Goal: Task Accomplishment & Management: Manage account settings

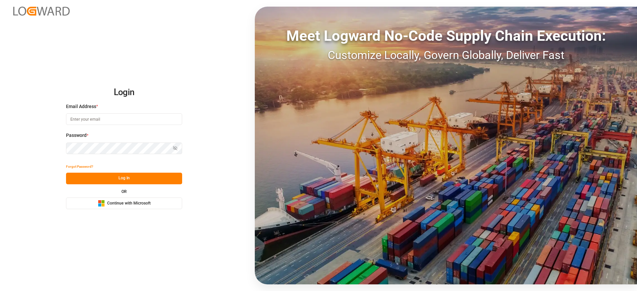
click at [127, 205] on span "Continue with Microsoft" at bounding box center [128, 204] width 43 height 6
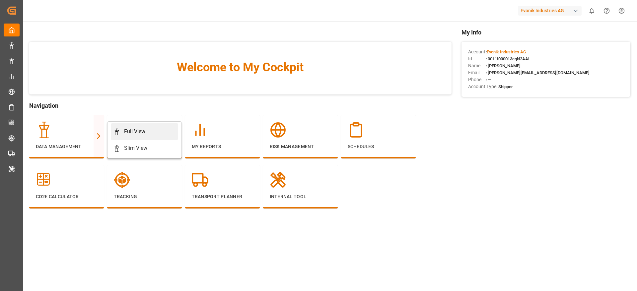
click at [122, 129] on div "Full View" at bounding box center [145, 132] width 62 height 8
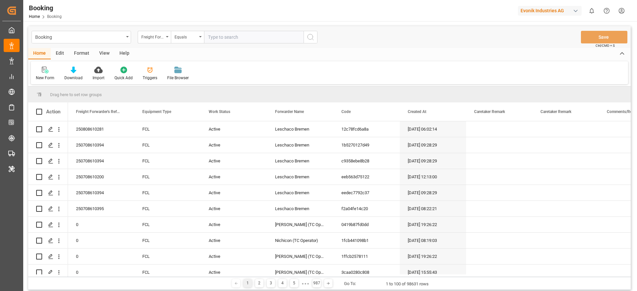
click at [89, 52] on div "Format" at bounding box center [81, 53] width 25 height 11
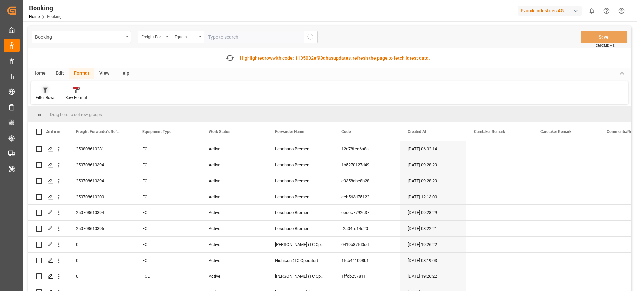
click at [44, 91] on icon at bounding box center [45, 90] width 6 height 7
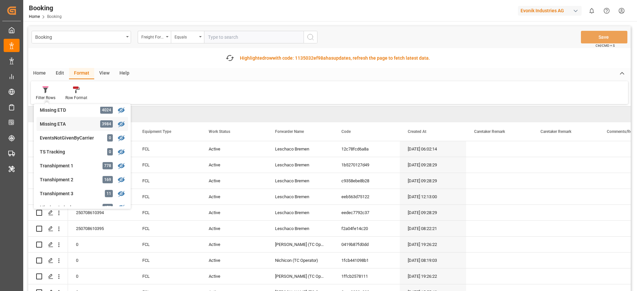
scroll to position [200, 0]
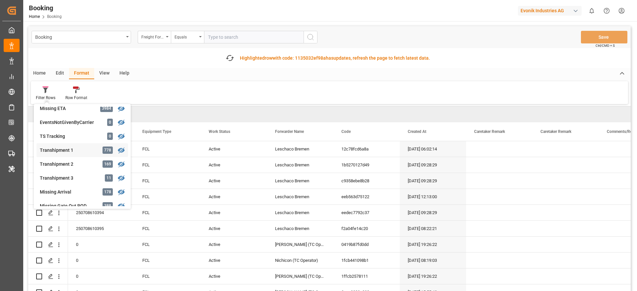
click at [82, 147] on div "Transhipment 1" at bounding box center [69, 150] width 58 height 7
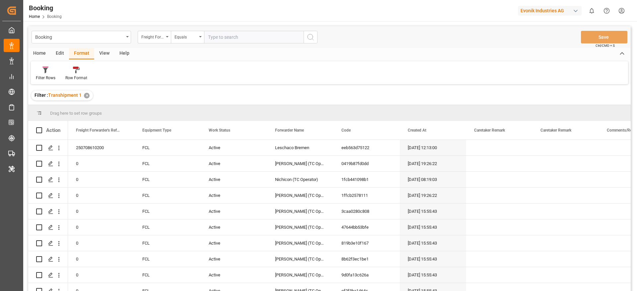
click at [101, 54] on div "View" at bounding box center [104, 53] width 20 height 11
click at [36, 75] on div "Default" at bounding box center [42, 78] width 13 height 6
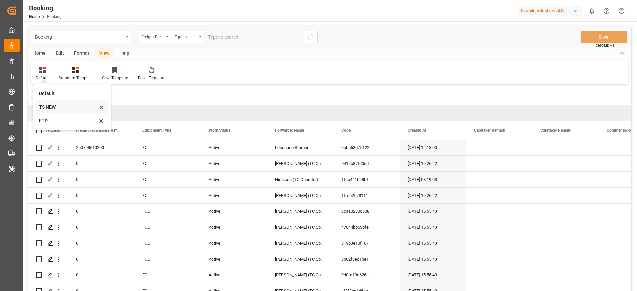
click at [53, 109] on div "TS NEW" at bounding box center [68, 107] width 58 height 7
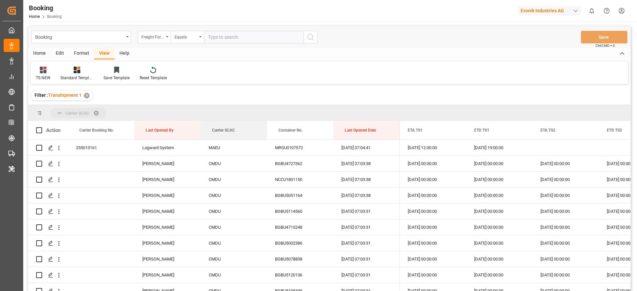
drag, startPoint x: 217, startPoint y: 118, endPoint x: 216, endPoint y: 115, distance: 3.8
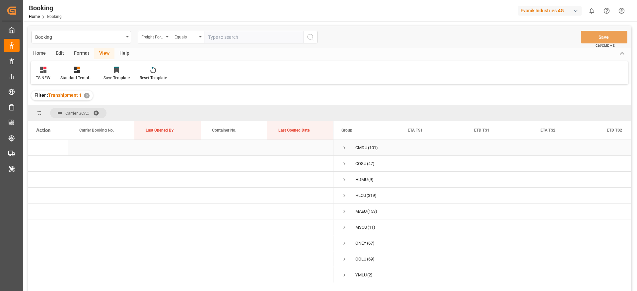
click at [343, 149] on span "Press SPACE to select this row." at bounding box center [345, 148] width 6 height 6
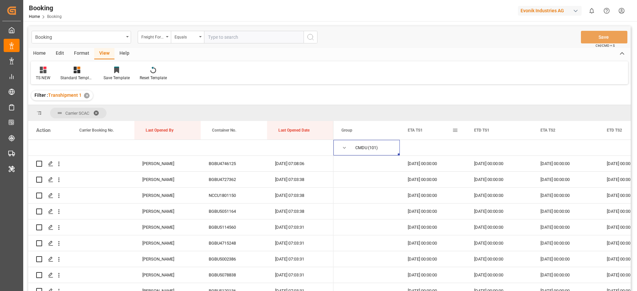
click at [453, 130] on span at bounding box center [455, 130] width 6 height 6
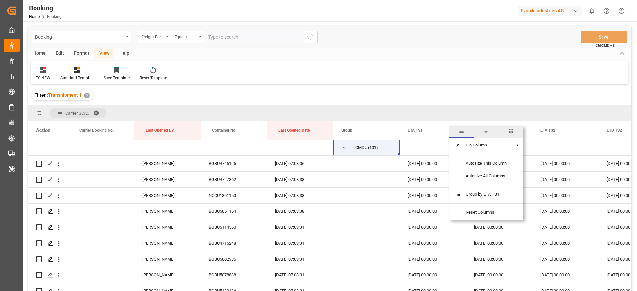
click at [509, 132] on span "columns" at bounding box center [511, 131] width 6 height 6
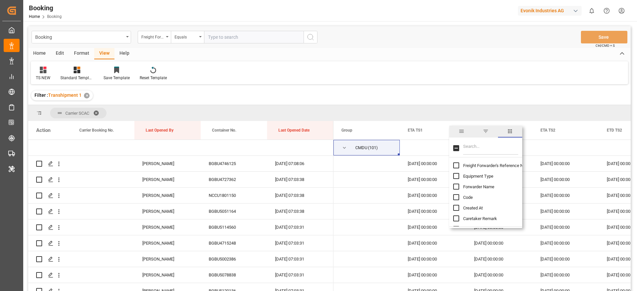
click at [495, 145] on input "Filter Columns Input" at bounding box center [490, 148] width 55 height 13
type input "up"
click at [489, 187] on span "Update Last Opened By" at bounding box center [485, 187] width 44 height 5
checkbox input "false"
checkbox input "true"
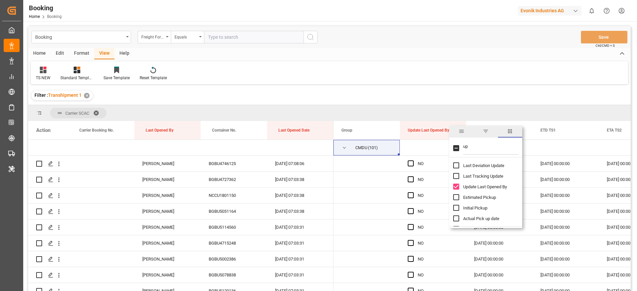
click at [501, 68] on div "TS NEW Standard Templates Save Template Reset Template" at bounding box center [329, 72] width 597 height 23
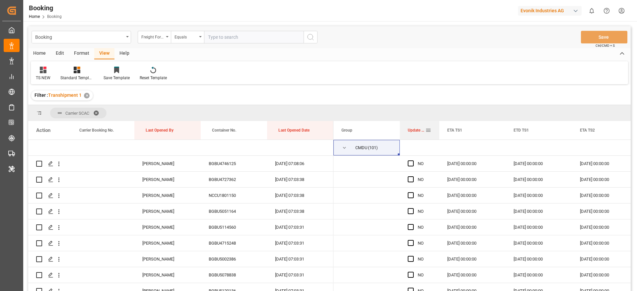
drag, startPoint x: 466, startPoint y: 132, endPoint x: 439, endPoint y: 134, distance: 27.0
click at [439, 134] on div at bounding box center [439, 130] width 3 height 19
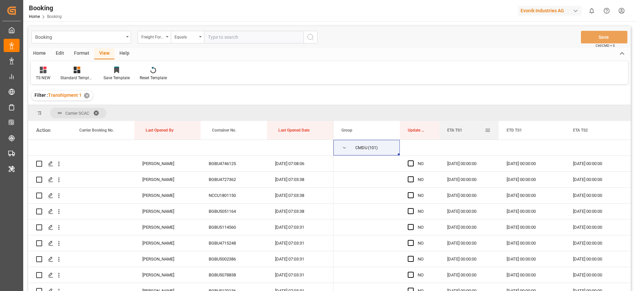
drag, startPoint x: 506, startPoint y: 132, endPoint x: 499, endPoint y: 133, distance: 7.2
click at [499, 133] on div at bounding box center [499, 130] width 3 height 19
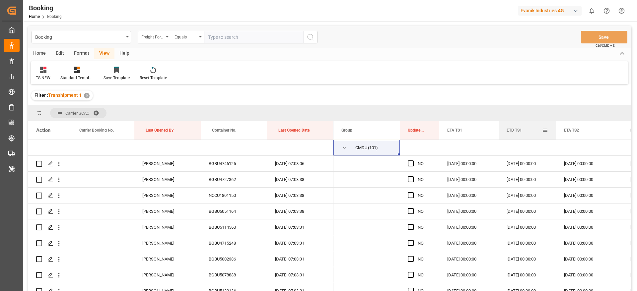
drag, startPoint x: 565, startPoint y: 133, endPoint x: 555, endPoint y: 134, distance: 10.0
click at [555, 134] on div at bounding box center [556, 130] width 3 height 19
drag, startPoint x: 621, startPoint y: 132, endPoint x: 607, endPoint y: 134, distance: 13.7
click at [607, 134] on div at bounding box center [608, 130] width 3 height 19
click at [412, 163] on span "Press SPACE to select this row." at bounding box center [411, 164] width 6 height 6
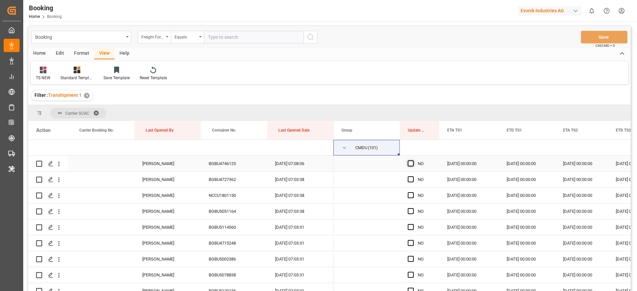
click at [413, 161] on input "Press SPACE to select this row." at bounding box center [413, 161] width 0 height 0
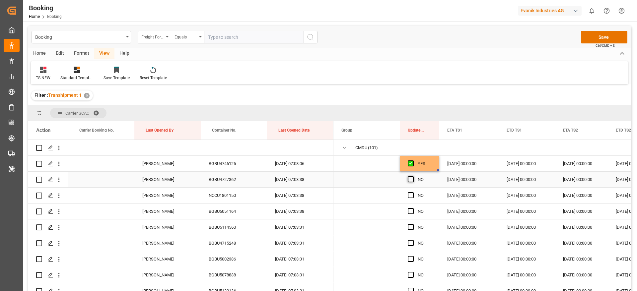
click at [412, 179] on span "Press SPACE to select this row." at bounding box center [411, 180] width 6 height 6
click at [413, 177] on input "Press SPACE to select this row." at bounding box center [413, 177] width 0 height 0
click at [413, 193] on span "Press SPACE to select this row." at bounding box center [411, 196] width 6 height 6
click at [413, 193] on input "Press SPACE to select this row." at bounding box center [413, 193] width 0 height 0
click at [236, 194] on div "NCCU1801150" at bounding box center [234, 196] width 66 height 16
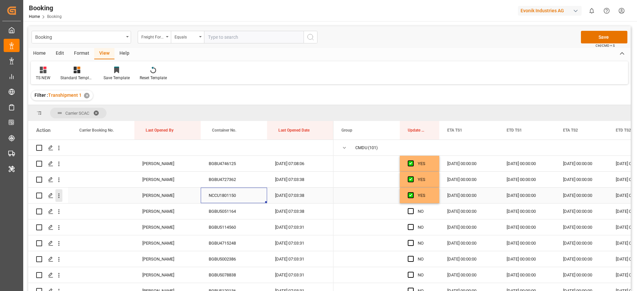
drag, startPoint x: 56, startPoint y: 196, endPoint x: 92, endPoint y: 201, distance: 35.5
click at [56, 196] on icon "open menu" at bounding box center [58, 196] width 7 height 7
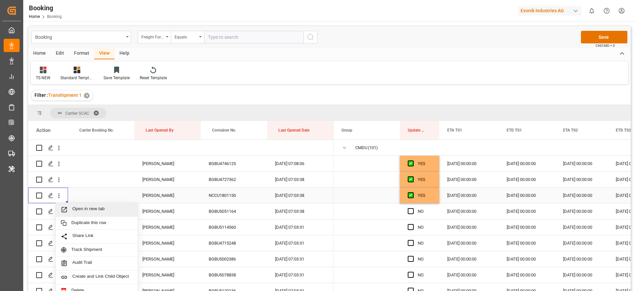
click at [97, 205] on div "Open in new tab" at bounding box center [97, 210] width 82 height 14
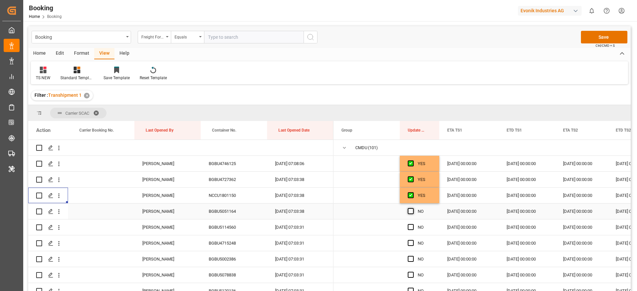
click at [412, 211] on span "Press SPACE to select this row." at bounding box center [411, 211] width 6 height 6
click at [413, 208] on input "Press SPACE to select this row." at bounding box center [413, 208] width 0 height 0
click at [410, 195] on span "Press SPACE to select this row." at bounding box center [411, 196] width 6 height 6
click at [413, 193] on input "Press SPACE to select this row." at bounding box center [413, 193] width 0 height 0
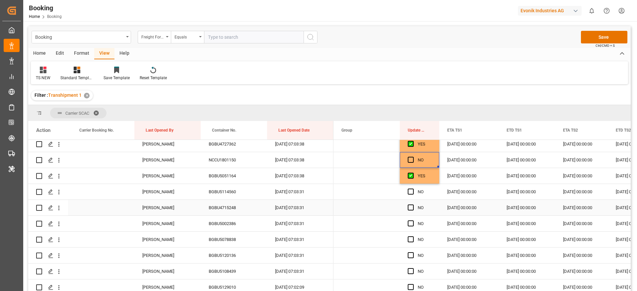
scroll to position [50, 0]
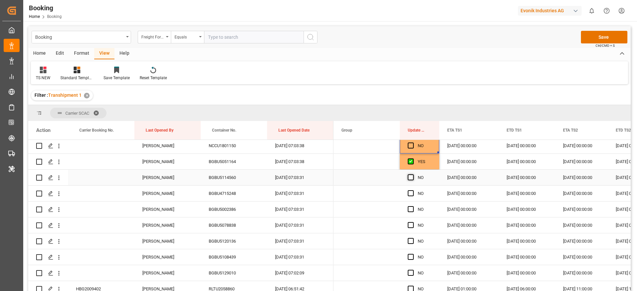
click at [411, 177] on span "Press SPACE to select this row." at bounding box center [411, 178] width 6 height 6
click at [413, 175] on input "Press SPACE to select this row." at bounding box center [413, 175] width 0 height 0
click at [414, 195] on div "Press SPACE to select this row." at bounding box center [413, 193] width 10 height 15
click at [411, 192] on span "Press SPACE to select this row." at bounding box center [411, 194] width 6 height 6
click at [413, 191] on input "Press SPACE to select this row." at bounding box center [413, 191] width 0 height 0
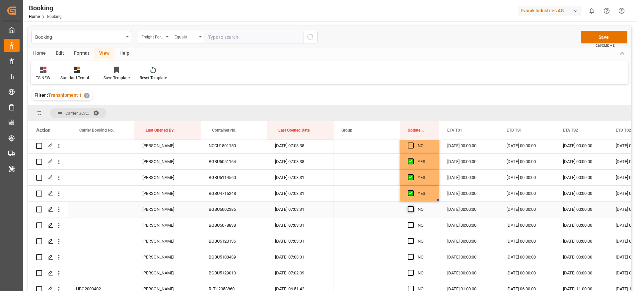
click at [410, 210] on span "Press SPACE to select this row." at bounding box center [411, 209] width 6 height 6
click at [413, 206] on input "Press SPACE to select this row." at bounding box center [413, 206] width 0 height 0
click at [412, 226] on span "Press SPACE to select this row." at bounding box center [411, 225] width 6 height 6
click at [413, 222] on input "Press SPACE to select this row." at bounding box center [413, 222] width 0 height 0
click at [411, 241] on span "Press SPACE to select this row." at bounding box center [411, 241] width 6 height 6
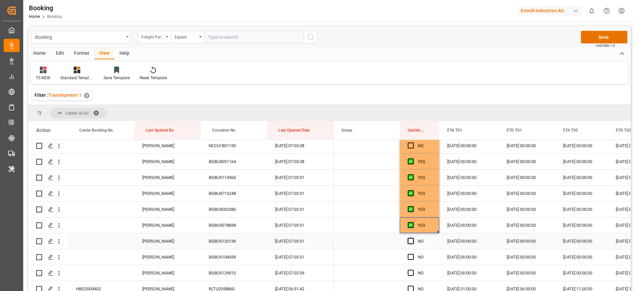
click at [413, 238] on input "Press SPACE to select this row." at bounding box center [413, 238] width 0 height 0
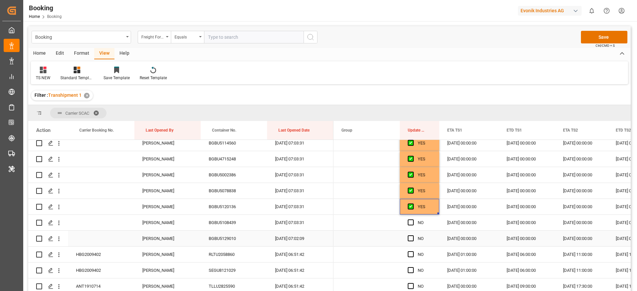
scroll to position [100, 0]
click at [413, 206] on span "Press SPACE to select this row." at bounding box center [411, 207] width 6 height 6
click at [413, 204] on input "Press SPACE to select this row." at bounding box center [413, 204] width 0 height 0
click at [412, 222] on span "Press SPACE to select this row." at bounding box center [411, 223] width 6 height 6
click at [413, 220] on input "Press SPACE to select this row." at bounding box center [413, 220] width 0 height 0
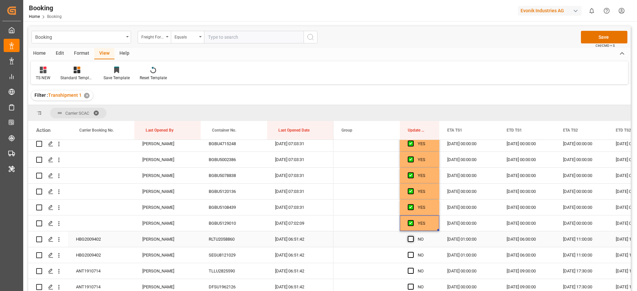
click at [411, 238] on span "Press SPACE to select this row." at bounding box center [411, 239] width 6 height 6
click at [413, 236] on input "Press SPACE to select this row." at bounding box center [413, 236] width 0 height 0
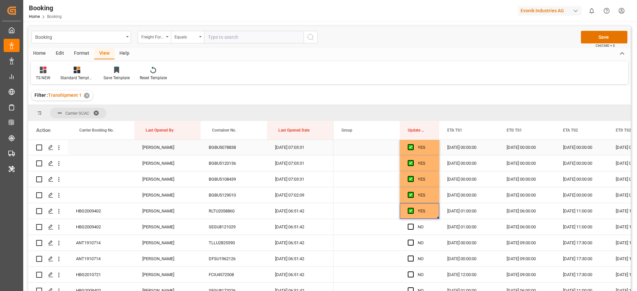
scroll to position [149, 0]
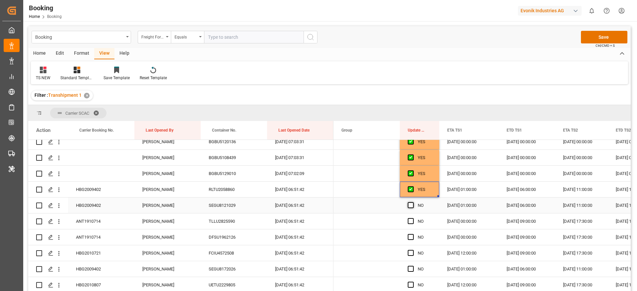
click at [411, 203] on span "Press SPACE to select this row." at bounding box center [411, 205] width 6 height 6
click at [413, 202] on input "Press SPACE to select this row." at bounding box center [413, 202] width 0 height 0
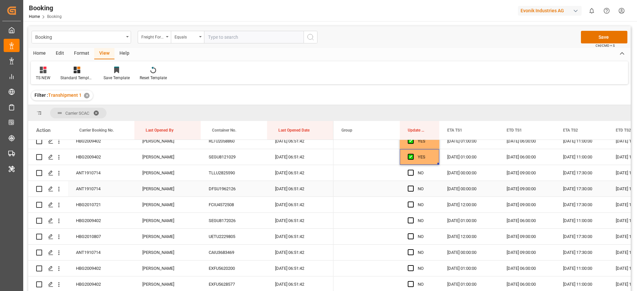
scroll to position [199, 0]
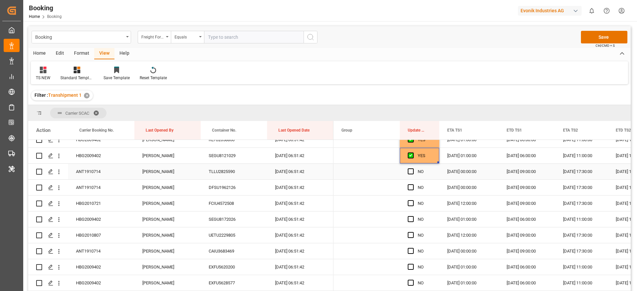
click at [101, 174] on div "ANT1910714" at bounding box center [101, 172] width 66 height 16
click at [61, 173] on icon "open menu" at bounding box center [58, 172] width 7 height 7
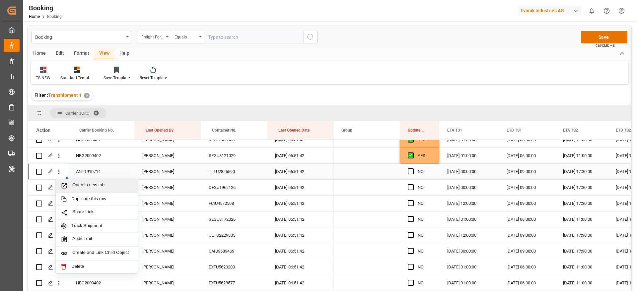
click at [105, 183] on span "Open in new tab" at bounding box center [102, 186] width 60 height 7
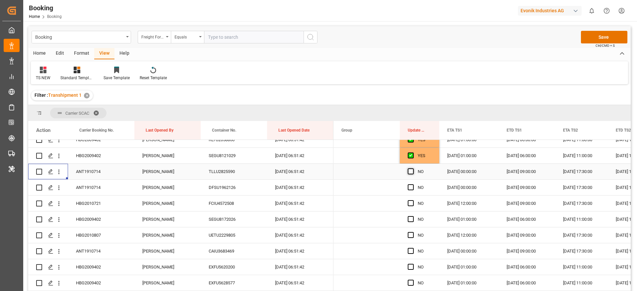
click at [413, 172] on span "Press SPACE to select this row." at bounding box center [411, 172] width 6 height 6
click at [413, 169] on input "Press SPACE to select this row." at bounding box center [413, 169] width 0 height 0
click at [409, 186] on span "Press SPACE to select this row." at bounding box center [411, 188] width 6 height 6
click at [413, 185] on input "Press SPACE to select this row." at bounding box center [413, 185] width 0 height 0
click at [415, 203] on div "Press SPACE to select this row." at bounding box center [413, 203] width 10 height 15
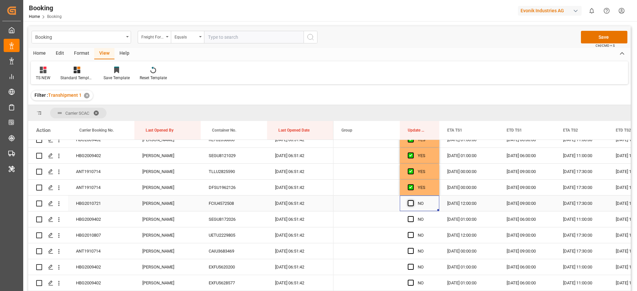
click at [413, 203] on span "Press SPACE to select this row." at bounding box center [411, 203] width 6 height 6
click at [413, 200] on input "Press SPACE to select this row." at bounding box center [413, 200] width 0 height 0
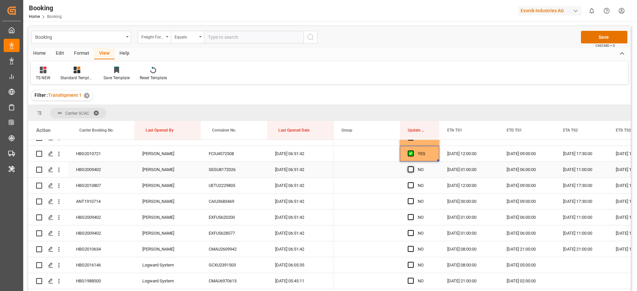
click at [412, 170] on span "Press SPACE to select this row." at bounding box center [411, 170] width 6 height 6
click at [413, 167] on input "Press SPACE to select this row." at bounding box center [413, 167] width 0 height 0
click at [410, 184] on span "Press SPACE to select this row." at bounding box center [411, 186] width 6 height 6
click at [413, 183] on input "Press SPACE to select this row." at bounding box center [413, 183] width 0 height 0
click at [410, 197] on div "Press SPACE to select this row." at bounding box center [413, 201] width 10 height 15
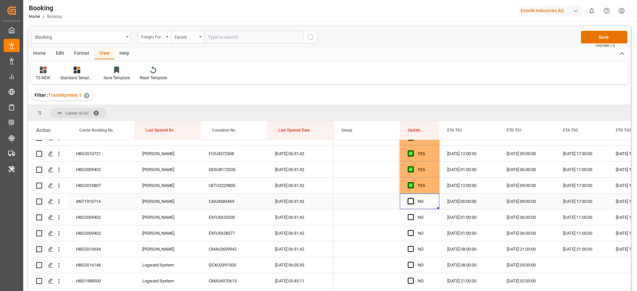
click at [412, 200] on span "Press SPACE to select this row." at bounding box center [411, 201] width 6 height 6
click at [413, 198] on input "Press SPACE to select this row." at bounding box center [413, 198] width 0 height 0
click at [411, 218] on span "Press SPACE to select this row." at bounding box center [411, 217] width 6 height 6
click at [413, 214] on input "Press SPACE to select this row." at bounding box center [413, 214] width 0 height 0
click at [409, 228] on div "Press SPACE to select this row." at bounding box center [413, 233] width 10 height 15
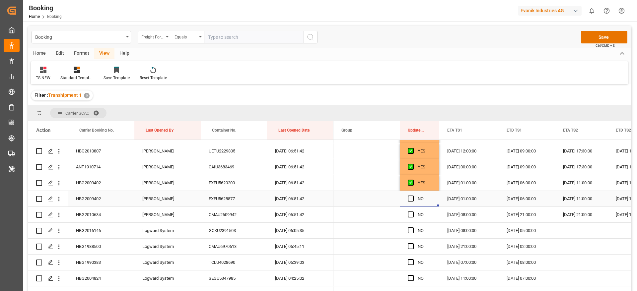
scroll to position [299, 0]
click at [412, 183] on span "Press SPACE to select this row." at bounding box center [411, 184] width 6 height 6
click at [413, 181] on input "Press SPACE to select this row." at bounding box center [413, 181] width 0 height 0
click at [414, 196] on div "Press SPACE to select this row." at bounding box center [413, 199] width 10 height 15
click at [412, 201] on span "Press SPACE to select this row." at bounding box center [411, 200] width 6 height 6
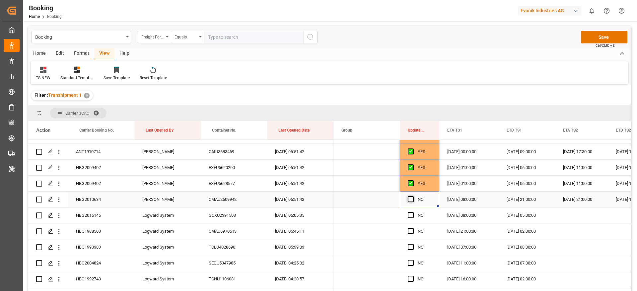
click at [413, 197] on input "Press SPACE to select this row." at bounding box center [413, 197] width 0 height 0
click at [412, 214] on span "Press SPACE to select this row." at bounding box center [411, 215] width 6 height 6
click at [413, 212] on input "Press SPACE to select this row." at bounding box center [413, 212] width 0 height 0
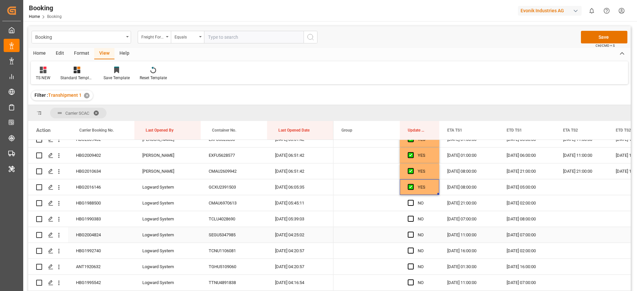
scroll to position [349, 0]
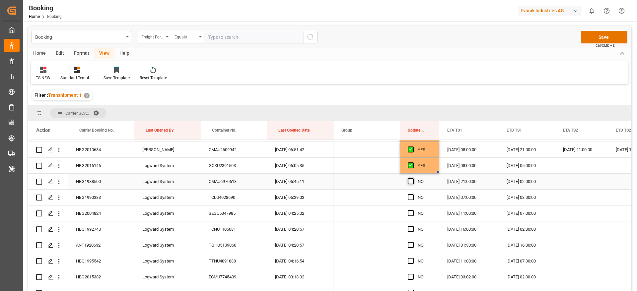
click at [412, 183] on span "Press SPACE to select this row." at bounding box center [411, 182] width 6 height 6
click at [413, 179] on input "Press SPACE to select this row." at bounding box center [413, 179] width 0 height 0
click at [408, 197] on span "Press SPACE to select this row." at bounding box center [411, 198] width 6 height 6
click at [413, 195] on input "Press SPACE to select this row." at bounding box center [413, 195] width 0 height 0
click at [412, 212] on span "Press SPACE to select this row." at bounding box center [411, 213] width 6 height 6
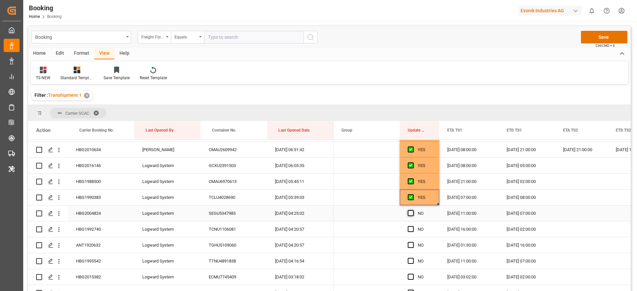
click at [413, 210] on input "Press SPACE to select this row." at bounding box center [413, 210] width 0 height 0
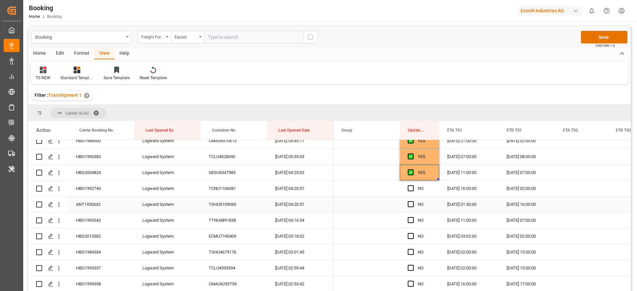
scroll to position [398, 0]
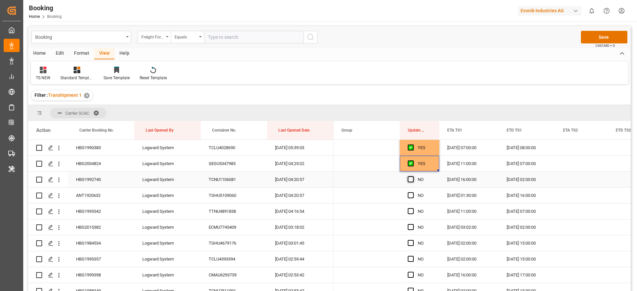
click at [412, 178] on span "Press SPACE to select this row." at bounding box center [411, 180] width 6 height 6
click at [413, 177] on input "Press SPACE to select this row." at bounding box center [413, 177] width 0 height 0
click at [410, 195] on span "Press SPACE to select this row." at bounding box center [411, 196] width 6 height 6
click at [413, 193] on input "Press SPACE to select this row." at bounding box center [413, 193] width 0 height 0
click at [410, 212] on span "Press SPACE to select this row." at bounding box center [411, 211] width 6 height 6
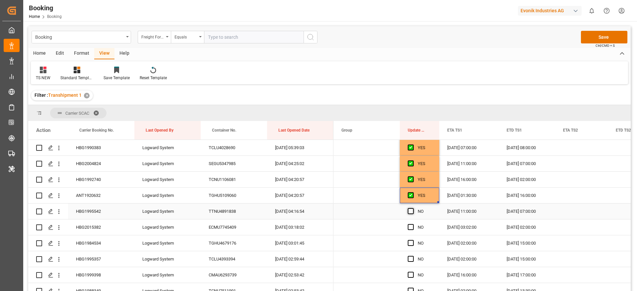
click at [413, 208] on input "Press SPACE to select this row." at bounding box center [413, 208] width 0 height 0
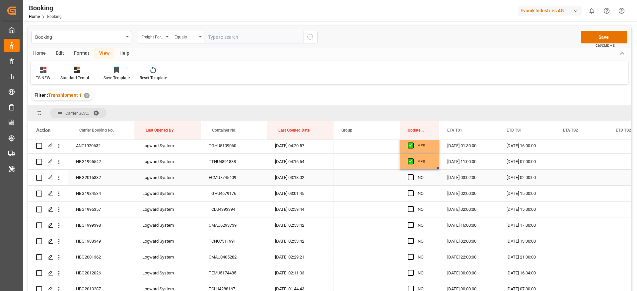
click at [107, 177] on div "HBG2015382" at bounding box center [101, 178] width 66 height 16
click at [411, 176] on span "Press SPACE to select this row." at bounding box center [411, 178] width 6 height 6
click at [413, 175] on input "Press SPACE to select this row." at bounding box center [413, 175] width 0 height 0
click at [411, 195] on span "Press SPACE to select this row." at bounding box center [411, 194] width 6 height 6
click at [413, 191] on input "Press SPACE to select this row." at bounding box center [413, 191] width 0 height 0
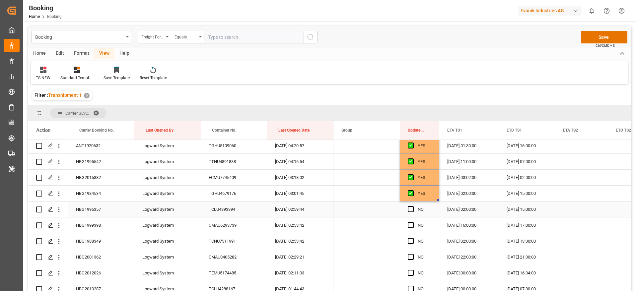
click at [410, 207] on div "Press SPACE to select this row." at bounding box center [413, 209] width 10 height 15
click at [411, 227] on span "Press SPACE to select this row." at bounding box center [411, 225] width 6 height 6
click at [413, 222] on input "Press SPACE to select this row." at bounding box center [413, 222] width 0 height 0
click at [411, 212] on span "Press SPACE to select this row." at bounding box center [411, 209] width 6 height 6
click at [413, 206] on input "Press SPACE to select this row." at bounding box center [413, 206] width 0 height 0
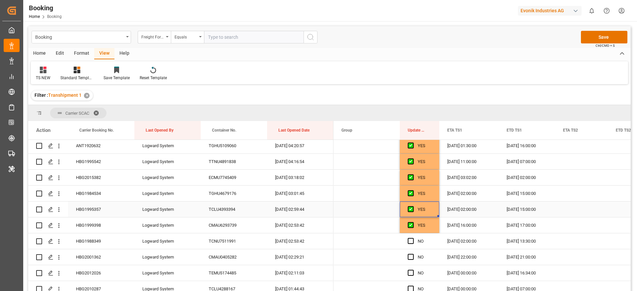
scroll to position [498, 0]
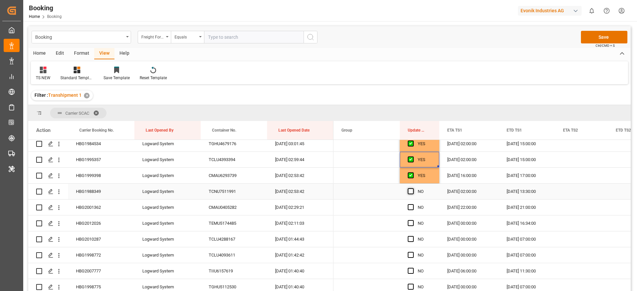
click at [412, 190] on span "Press SPACE to select this row." at bounding box center [411, 192] width 6 height 6
click at [413, 189] on input "Press SPACE to select this row." at bounding box center [413, 189] width 0 height 0
click at [411, 206] on span "Press SPACE to select this row." at bounding box center [411, 207] width 6 height 6
click at [413, 204] on input "Press SPACE to select this row." at bounding box center [413, 204] width 0 height 0
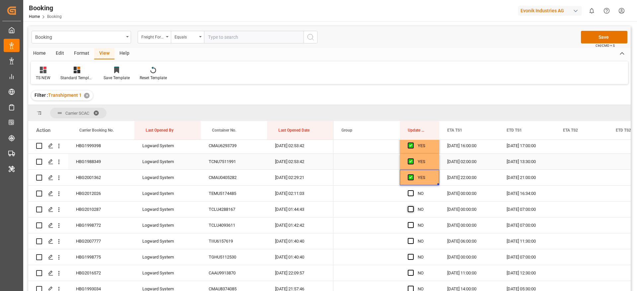
scroll to position [548, 0]
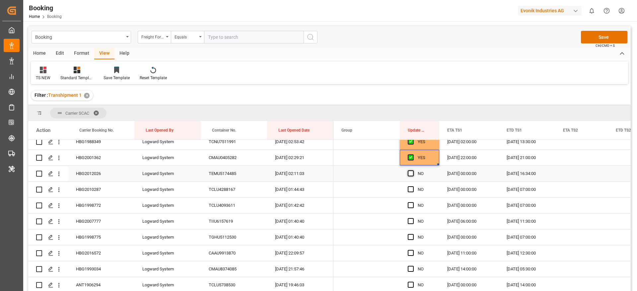
click at [412, 174] on span "Press SPACE to select this row." at bounding box center [411, 174] width 6 height 6
click at [413, 171] on input "Press SPACE to select this row." at bounding box center [413, 171] width 0 height 0
click at [412, 189] on span "Press SPACE to select this row." at bounding box center [411, 190] width 6 height 6
click at [413, 187] on input "Press SPACE to select this row." at bounding box center [413, 187] width 0 height 0
click at [412, 203] on span "Press SPACE to select this row." at bounding box center [411, 205] width 6 height 6
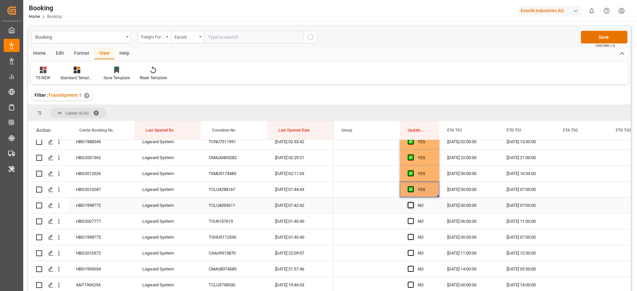
click at [413, 202] on input "Press SPACE to select this row." at bounding box center [413, 202] width 0 height 0
click at [412, 221] on span "Press SPACE to select this row." at bounding box center [411, 221] width 6 height 6
click at [413, 218] on input "Press SPACE to select this row." at bounding box center [413, 218] width 0 height 0
click at [412, 238] on span "Press SPACE to select this row." at bounding box center [411, 237] width 6 height 6
click at [413, 234] on input "Press SPACE to select this row." at bounding box center [413, 234] width 0 height 0
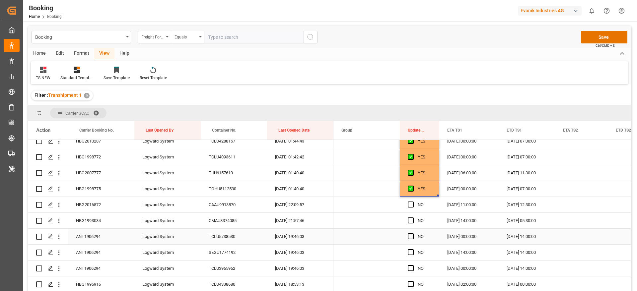
scroll to position [597, 0]
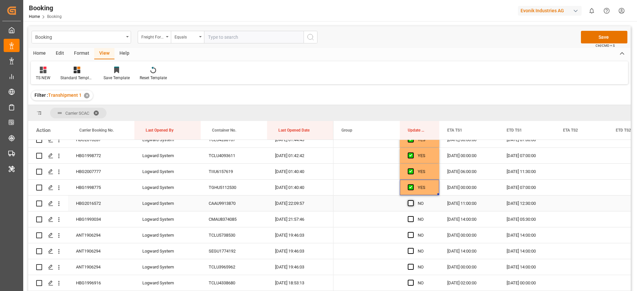
click at [410, 205] on span "Press SPACE to select this row." at bounding box center [411, 203] width 6 height 6
click at [413, 200] on input "Press SPACE to select this row." at bounding box center [413, 200] width 0 height 0
click at [412, 219] on span "Press SPACE to select this row." at bounding box center [411, 219] width 6 height 6
click at [413, 216] on input "Press SPACE to select this row." at bounding box center [413, 216] width 0 height 0
click at [101, 219] on div "HBG1993034" at bounding box center [101, 220] width 66 height 16
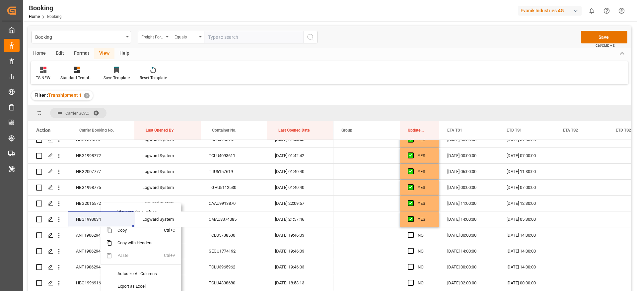
click at [223, 96] on div "Filter : Transhipment 1 ✕" at bounding box center [329, 95] width 603 height 19
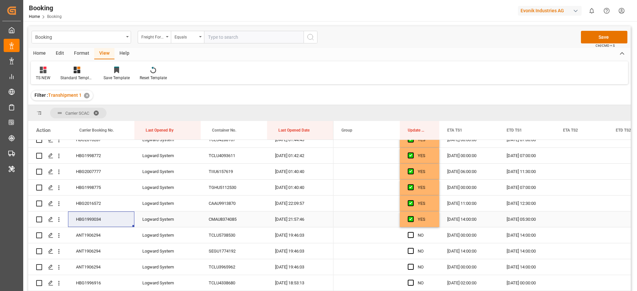
click at [107, 217] on div "HBG1993034" at bounding box center [101, 220] width 66 height 16
click at [58, 219] on icon "open menu" at bounding box center [58, 219] width 7 height 7
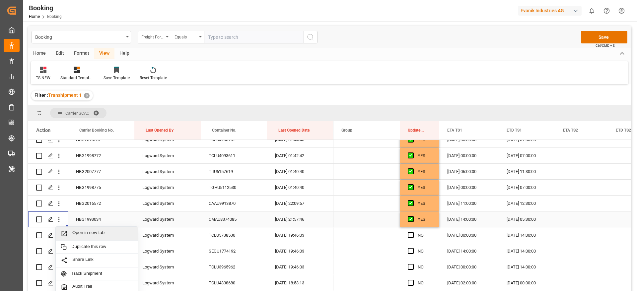
click at [96, 230] on div "Open in new tab" at bounding box center [97, 234] width 82 height 14
click at [411, 235] on span "Press SPACE to select this row." at bounding box center [411, 235] width 6 height 6
click at [413, 232] on input "Press SPACE to select this row." at bounding box center [413, 232] width 0 height 0
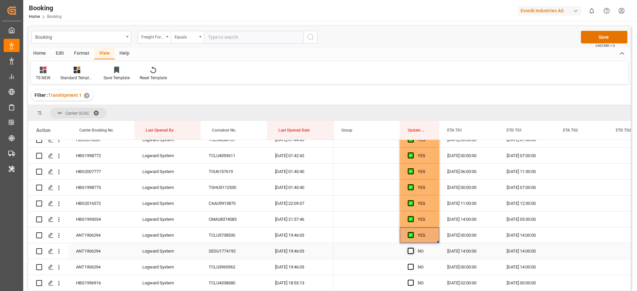
click at [409, 251] on span "Press SPACE to select this row." at bounding box center [411, 251] width 6 height 6
click at [413, 248] on input "Press SPACE to select this row." at bounding box center [413, 248] width 0 height 0
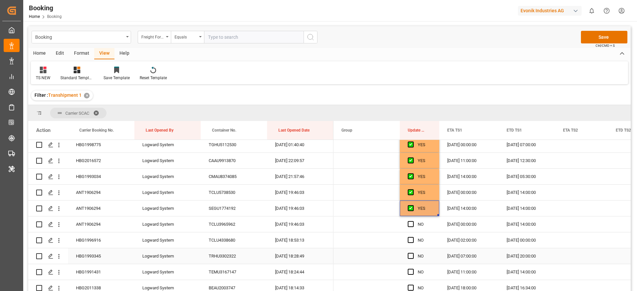
scroll to position [647, 0]
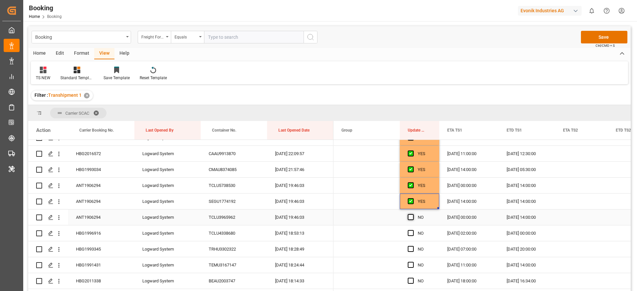
click at [412, 219] on span "Press SPACE to select this row." at bounding box center [411, 217] width 6 height 6
click at [413, 214] on input "Press SPACE to select this row." at bounding box center [413, 214] width 0 height 0
click at [412, 232] on span "Press SPACE to select this row." at bounding box center [411, 233] width 6 height 6
click at [413, 230] on input "Press SPACE to select this row." at bounding box center [413, 230] width 0 height 0
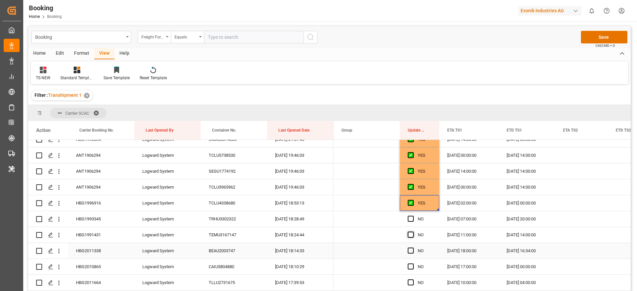
scroll to position [697, 0]
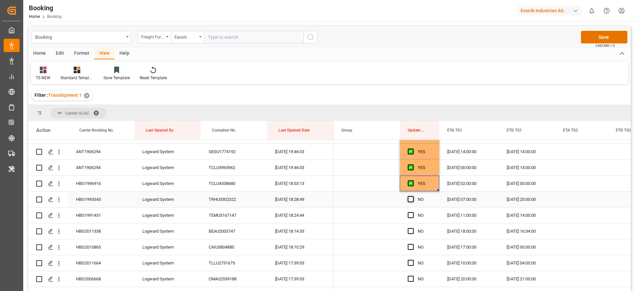
click at [412, 202] on span "Press SPACE to select this row." at bounding box center [411, 200] width 6 height 6
click at [413, 197] on input "Press SPACE to select this row." at bounding box center [413, 197] width 0 height 0
click at [413, 221] on div "Press SPACE to select this row." at bounding box center [413, 215] width 10 height 15
click at [412, 216] on span "Press SPACE to select this row." at bounding box center [411, 215] width 6 height 6
click at [413, 212] on input "Press SPACE to select this row." at bounding box center [413, 212] width 0 height 0
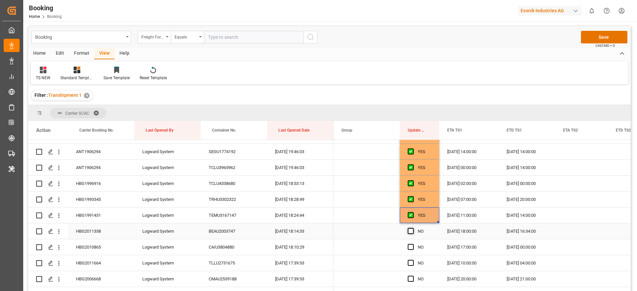
click at [411, 233] on span "Press SPACE to select this row." at bounding box center [411, 231] width 6 height 6
click at [413, 228] on input "Press SPACE to select this row." at bounding box center [413, 228] width 0 height 0
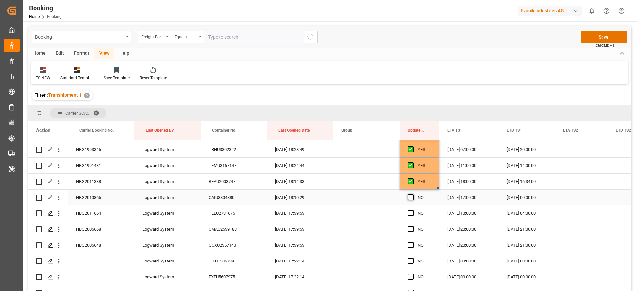
click at [411, 198] on span "Press SPACE to select this row." at bounding box center [411, 198] width 6 height 6
click at [413, 195] on input "Press SPACE to select this row." at bounding box center [413, 195] width 0 height 0
click at [412, 215] on span "Press SPACE to select this row." at bounding box center [411, 213] width 6 height 6
click at [413, 210] on input "Press SPACE to select this row." at bounding box center [413, 210] width 0 height 0
click at [410, 233] on div "Press SPACE to select this row." at bounding box center [413, 229] width 10 height 15
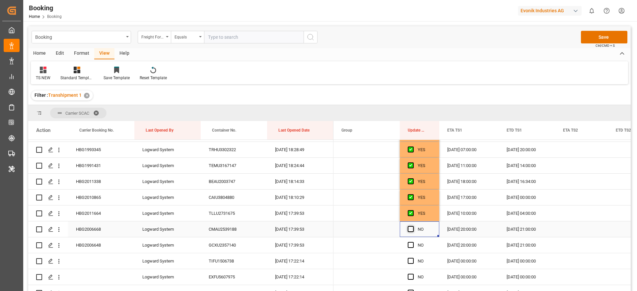
click at [410, 230] on span "Press SPACE to select this row." at bounding box center [411, 229] width 6 height 6
click at [413, 226] on input "Press SPACE to select this row." at bounding box center [413, 226] width 0 height 0
click at [410, 247] on span "Press SPACE to select this row." at bounding box center [411, 245] width 6 height 6
click at [413, 242] on input "Press SPACE to select this row." at bounding box center [413, 242] width 0 height 0
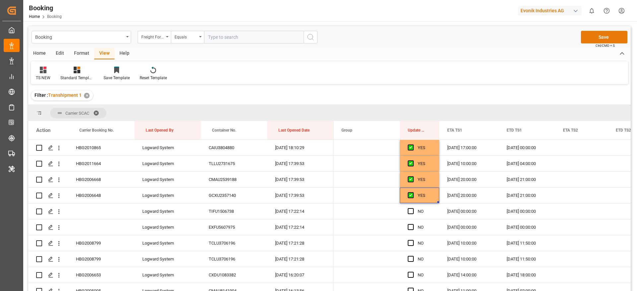
click at [606, 33] on button "Save" at bounding box center [604, 37] width 46 height 13
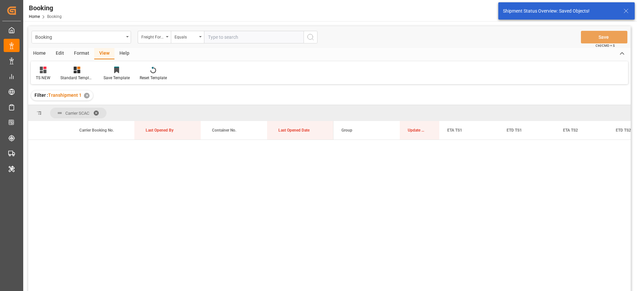
scroll to position [0, 0]
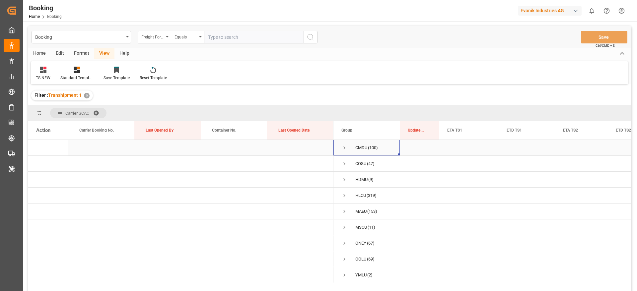
click at [343, 149] on span "Press SPACE to select this row." at bounding box center [345, 148] width 6 height 6
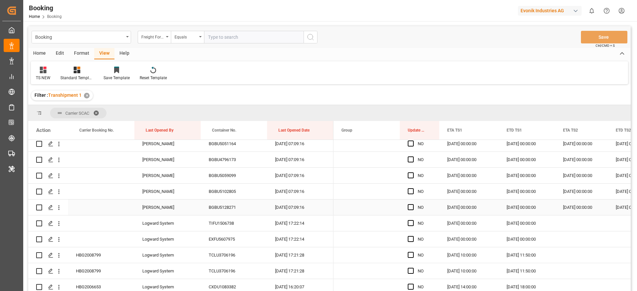
scroll to position [946, 0]
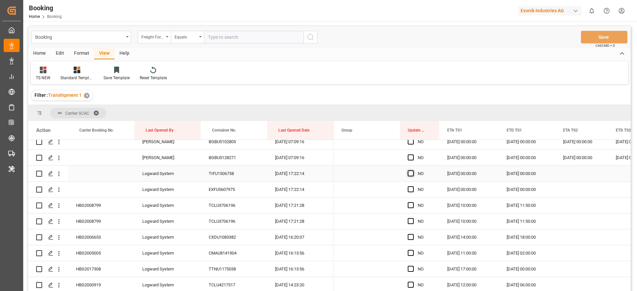
drag, startPoint x: 411, startPoint y: 172, endPoint x: 411, endPoint y: 182, distance: 10.0
click at [411, 172] on span "Press SPACE to select this row." at bounding box center [411, 174] width 6 height 6
click at [413, 171] on input "Press SPACE to select this row." at bounding box center [413, 171] width 0 height 0
click at [412, 189] on span "Press SPACE to select this row." at bounding box center [411, 190] width 6 height 6
click at [413, 187] on input "Press SPACE to select this row." at bounding box center [413, 187] width 0 height 0
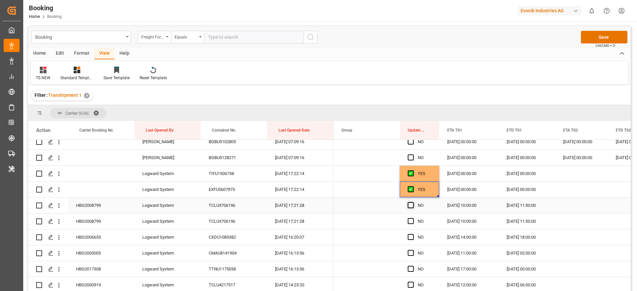
click at [411, 202] on span "Press SPACE to select this row." at bounding box center [411, 205] width 6 height 6
click at [413, 202] on input "Press SPACE to select this row." at bounding box center [413, 202] width 0 height 0
click at [411, 221] on span "Press SPACE to select this row." at bounding box center [411, 221] width 6 height 6
click at [413, 218] on input "Press SPACE to select this row." at bounding box center [413, 218] width 0 height 0
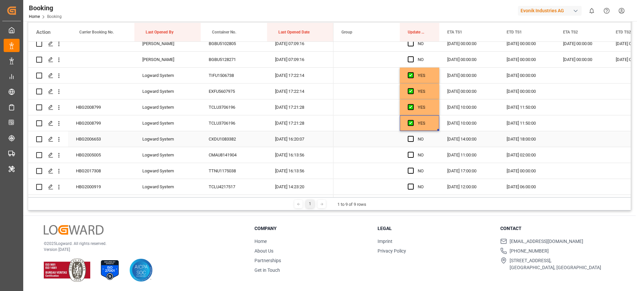
scroll to position [996, 0]
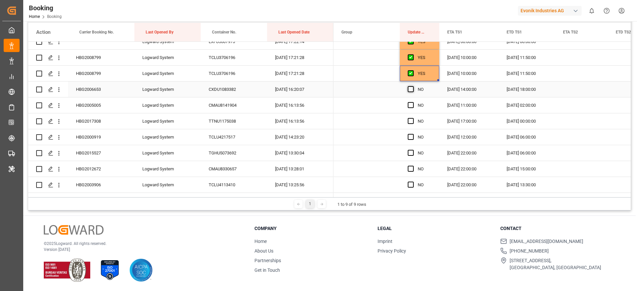
click at [409, 90] on span "Press SPACE to select this row." at bounding box center [411, 89] width 6 height 6
click at [413, 86] on input "Press SPACE to select this row." at bounding box center [413, 86] width 0 height 0
click at [409, 102] on span "Press SPACE to select this row." at bounding box center [411, 105] width 6 height 6
click at [413, 102] on input "Press SPACE to select this row." at bounding box center [413, 102] width 0 height 0
click at [410, 118] on span "Press SPACE to select this row." at bounding box center [411, 121] width 6 height 6
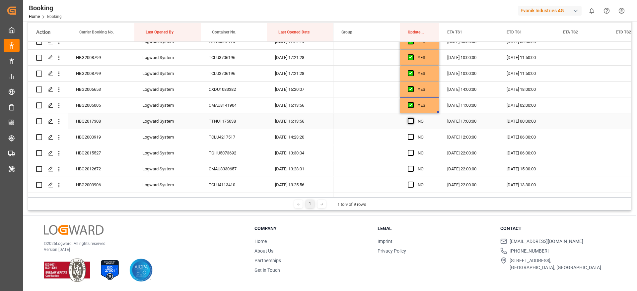
click at [413, 118] on input "Press SPACE to select this row." at bounding box center [413, 118] width 0 height 0
click at [411, 132] on div "Press SPACE to select this row." at bounding box center [413, 137] width 10 height 15
click at [413, 153] on span "Press SPACE to select this row." at bounding box center [411, 153] width 6 height 6
click at [413, 150] on input "Press SPACE to select this row." at bounding box center [413, 150] width 0 height 0
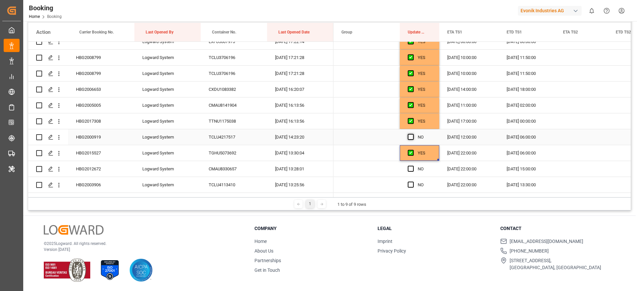
click at [412, 138] on span "Press SPACE to select this row." at bounding box center [411, 137] width 6 height 6
click at [413, 134] on input "Press SPACE to select this row." at bounding box center [413, 134] width 0 height 0
click at [410, 167] on span "Press SPACE to select this row." at bounding box center [411, 169] width 6 height 6
click at [413, 166] on input "Press SPACE to select this row." at bounding box center [413, 166] width 0 height 0
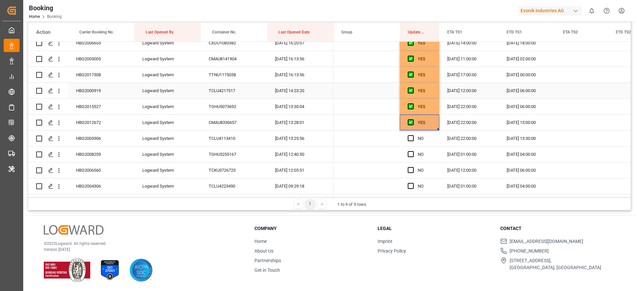
scroll to position [1046, 0]
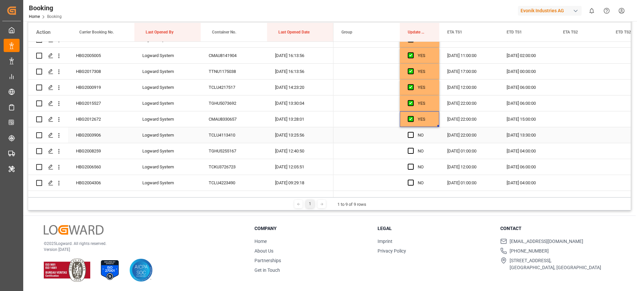
click at [408, 137] on div "NO" at bounding box center [419, 135] width 39 height 16
click at [411, 134] on span "Press SPACE to select this row." at bounding box center [411, 135] width 6 height 6
click at [413, 132] on input "Press SPACE to select this row." at bounding box center [413, 132] width 0 height 0
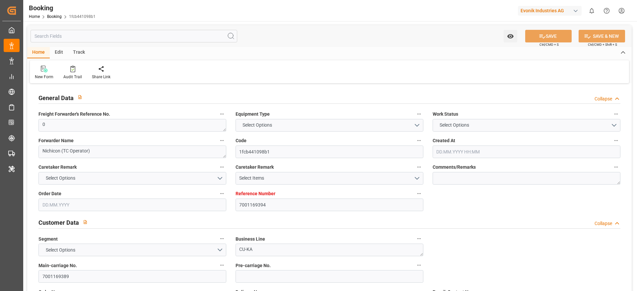
type input "7001169394"
type input "9776420"
type input "CMACGM"
type input "CMA CGM Group"
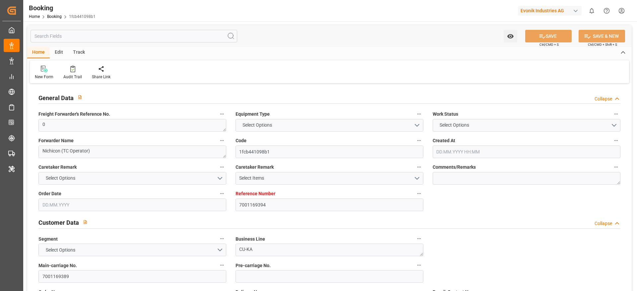
type input "NLRTM"
type input "IDBDJ"
type input "MYPKG"
type input "IDJKT"
type input "0"
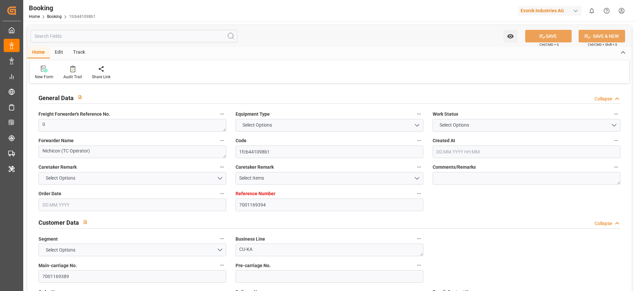
type input "-34"
type input "15.05.2025 08:19"
type input "15.05.2025"
type input "08.08.2025"
type input "11.06.2025"
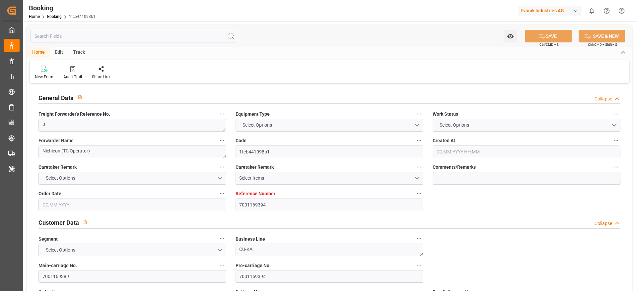
type input "11.06.2025 00:00"
type input "05.07.2025 00:00"
type input "02.07.2025 00:00"
type input "05.07.2025 00:00"
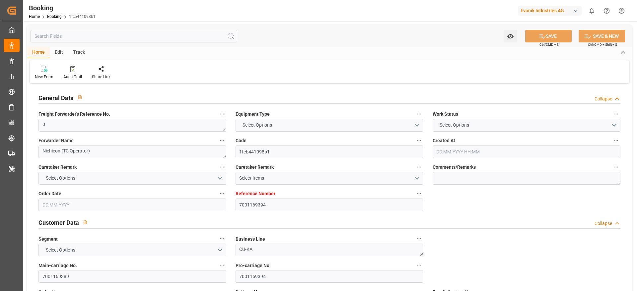
type input "30.06.2025 00:00"
type input "04.09.2025 00:00"
type input "08.08.2025 00:00"
type input "08.08.2025"
type input "19.08.2025 00:00"
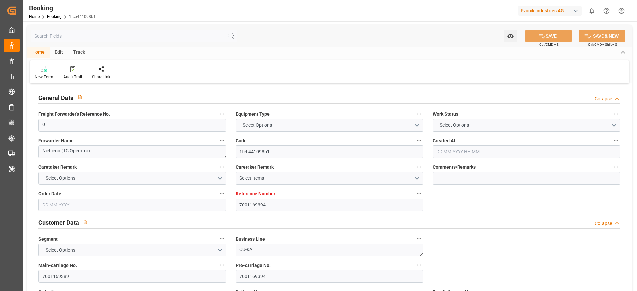
type input "14.08.2025 00:00"
type input "31.08.2025 00:00"
type input "25.08.2025 00:00"
type input "29.08.2025 00:00"
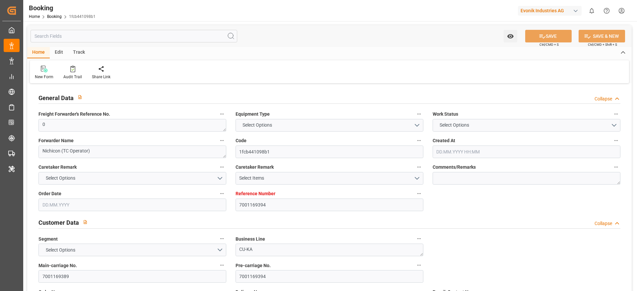
type input "27.08.2025 00:00"
type input "31.08.2025 00:00"
type input "08.10.2025 00:00"
type input "30.06.2025"
type input "19.08.2025 07:03"
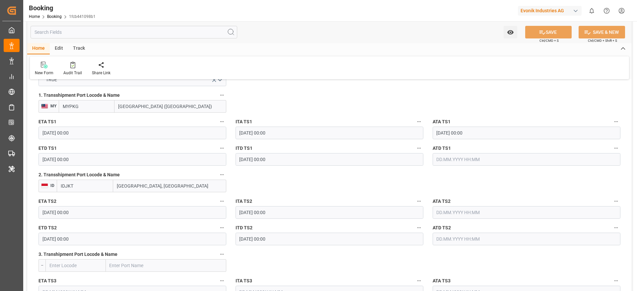
scroll to position [747, 0]
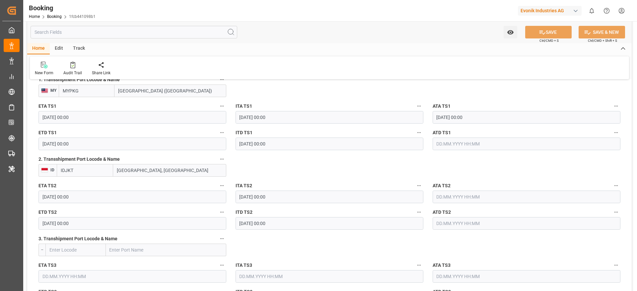
click at [456, 149] on input "text" at bounding box center [527, 144] width 188 height 13
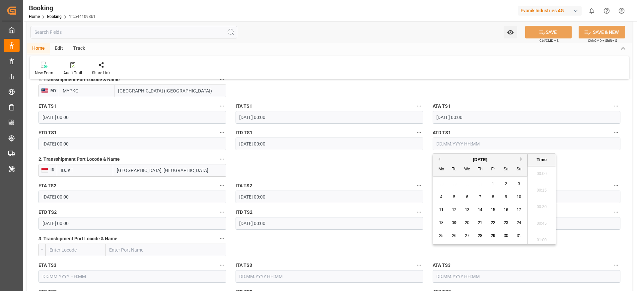
scroll to position [799, 0]
drag, startPoint x: 505, startPoint y: 209, endPoint x: 368, endPoint y: 165, distance: 144.2
click at [505, 210] on span "16" at bounding box center [506, 210] width 4 height 5
type input "16.08.2025 00:00"
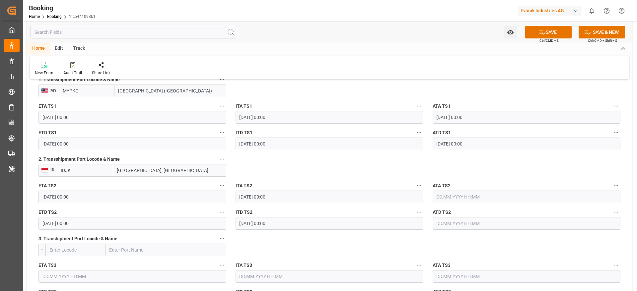
click at [106, 147] on input "31.08.2025 00:00" at bounding box center [133, 144] width 188 height 13
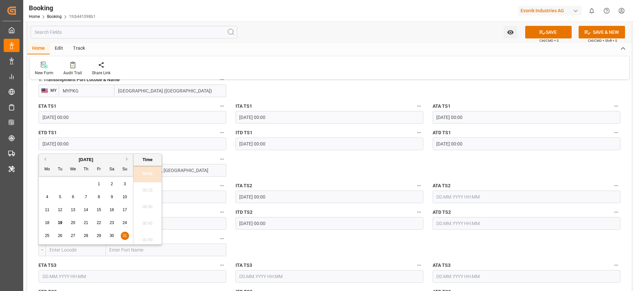
click at [106, 147] on input "31.08.2025 00:00" at bounding box center [133, 144] width 188 height 13
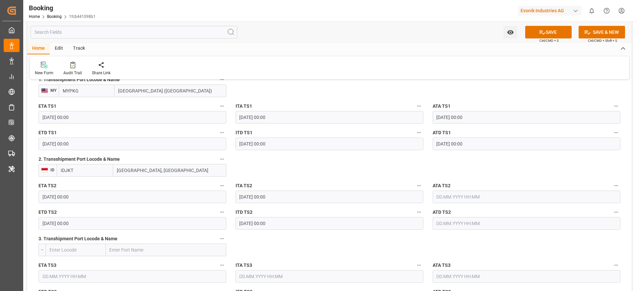
click at [102, 148] on input "31.08.2025 00:00" at bounding box center [133, 144] width 188 height 13
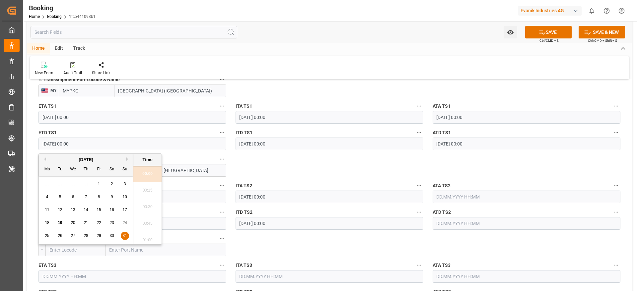
click at [102, 148] on input "31.08.2025 00:00" at bounding box center [133, 144] width 188 height 13
click at [109, 210] on div "16" at bounding box center [112, 210] width 8 height 8
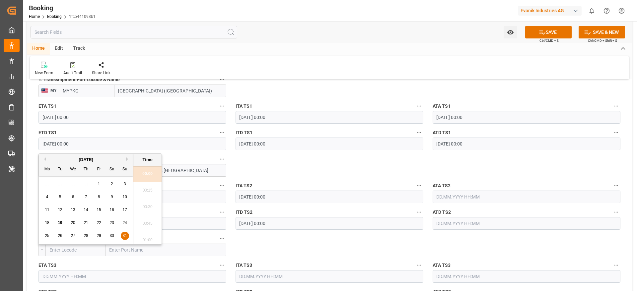
type input "16.08.2025 00:00"
drag, startPoint x: 299, startPoint y: 172, endPoint x: 292, endPoint y: 169, distance: 6.8
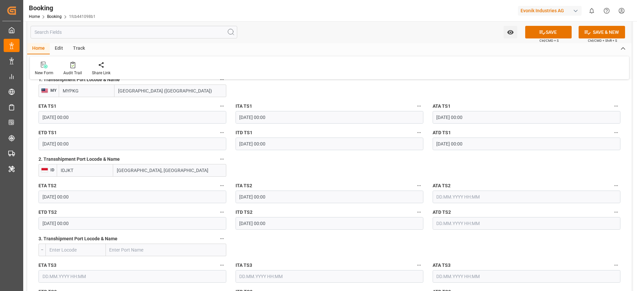
click at [144, 116] on input "19.08.2025 00:00" at bounding box center [133, 117] width 188 height 13
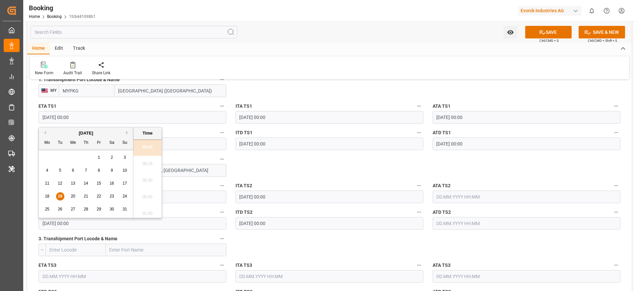
click at [144, 116] on input "19.08.2025 00:00" at bounding box center [133, 117] width 188 height 13
click at [138, 115] on input "19.08.2025 00:00" at bounding box center [133, 117] width 188 height 13
click at [85, 186] on div "14" at bounding box center [86, 184] width 8 height 8
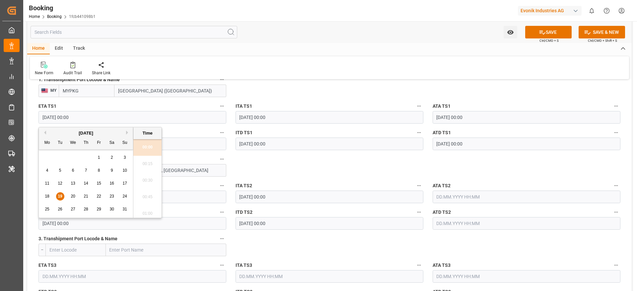
type input "14.08.2025 00:00"
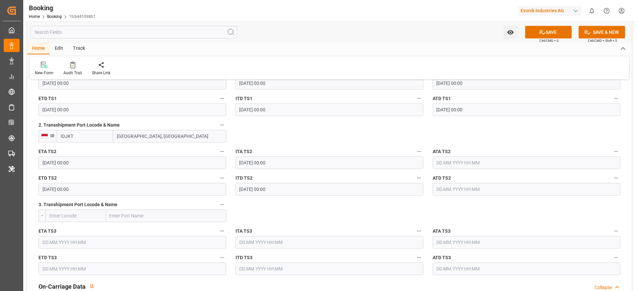
scroll to position [797, 0]
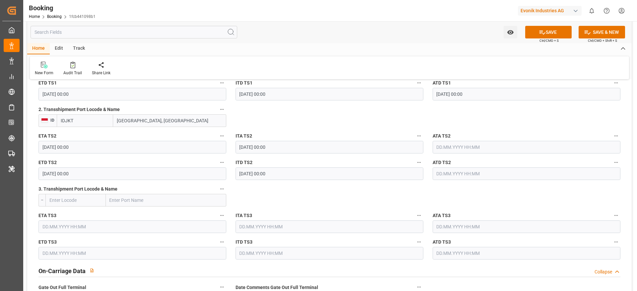
click at [118, 155] on div "ETA TS2 29.08.2025 00:00" at bounding box center [132, 142] width 197 height 27
click at [120, 147] on input "29.08.2025 00:00" at bounding box center [133, 147] width 188 height 13
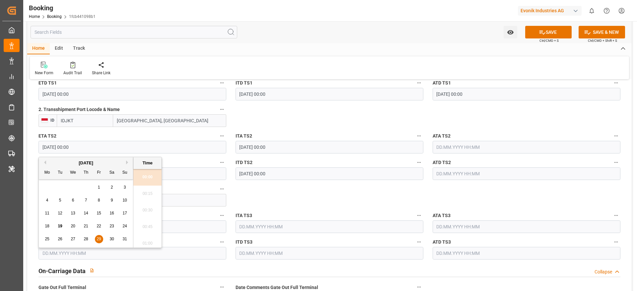
click at [120, 147] on input "29.08.2025 00:00" at bounding box center [133, 147] width 188 height 13
click at [63, 225] on div "19" at bounding box center [60, 227] width 8 height 8
type input "19.08.2025 00:00"
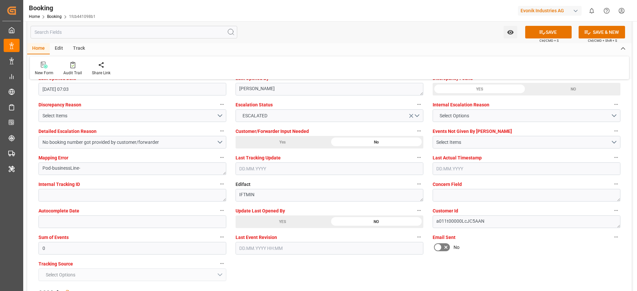
scroll to position [1245, 0]
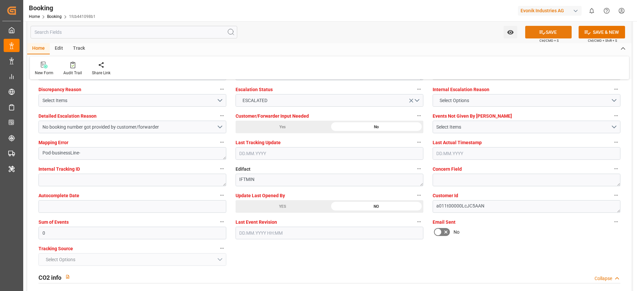
click at [545, 33] on button "SAVE" at bounding box center [548, 32] width 46 height 13
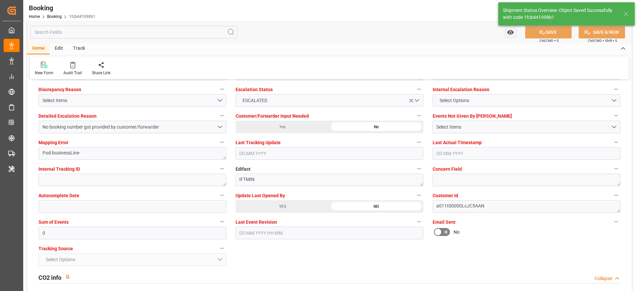
type textarea "[PERSON_NAME]"
type input "19.08.2025 07:11"
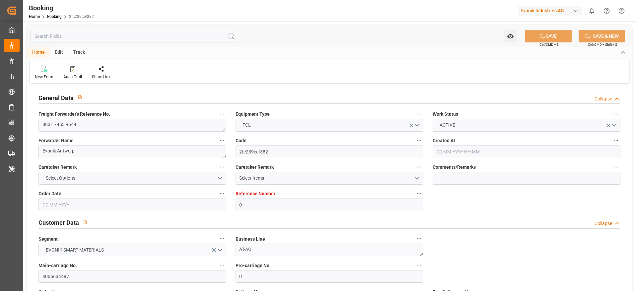
type input "0"
type input "9938418"
type input "CMACGM"
type input "CMA CGM Group"
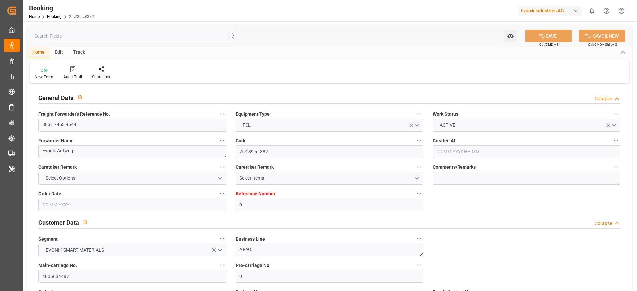
type input "BEANR"
type input "DZBJA"
type input "MTDIS"
type input "ESVLC"
type input "0"
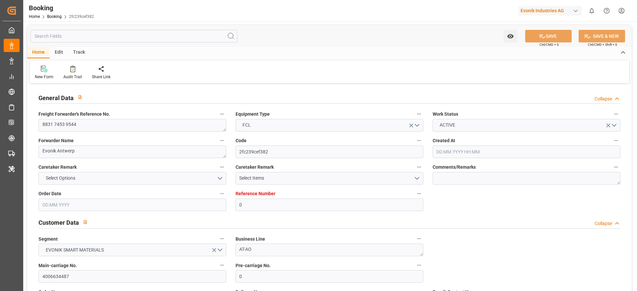
type input "BEANR"
type input "DZBJA"
type input "9321902"
type input "9348637"
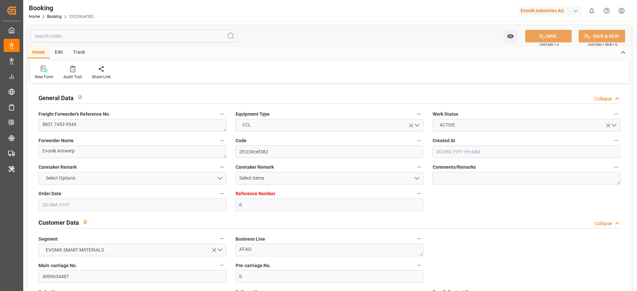
type input "18.06.2025 12:17"
type input "18.06.2025"
type input "12.08.2025"
type input "14.07.2025"
type input "25.07.2025 17:00"
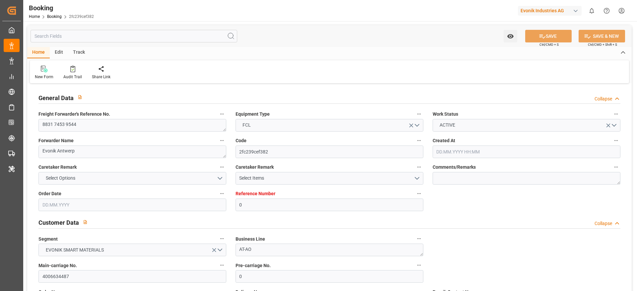
type input "25.07.2025 00:00"
type input "25.07.2025 18:24"
type input "18.07.2025 14:23"
type input "06.10.2025 17:00"
type input "27.09.2025 00:00"
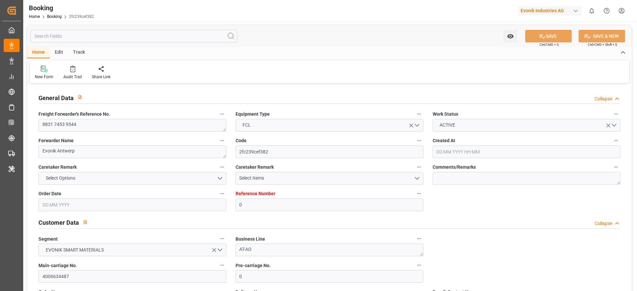
type input "14.08.2025 00:00"
type input "07.08.2025 00:00"
type input "15.08.2025 12:38"
type input "02.09.2025 09:00"
type input "28.08.2025 00:00"
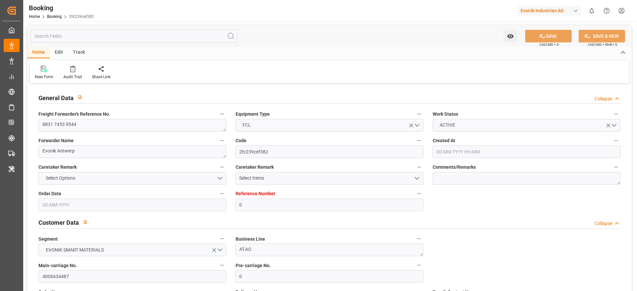
type input "09.09.2025 17:30"
type input "31.08.2025 00:00"
type input "29.09.2025 15:00"
type input "20.09.2025 00:00"
type input "19.08.2025 06:51"
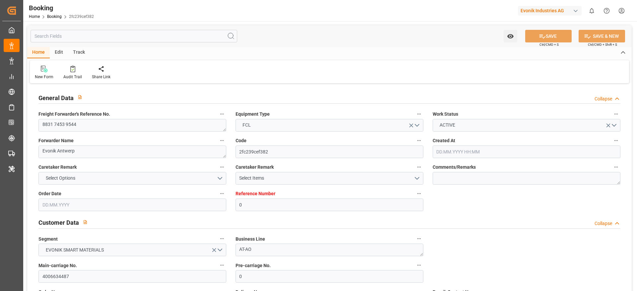
type input "[DATE]"
type input "17.07.2025 07:00"
type input "25.07.2025 05:15"
type input "25.07.2025 14:00"
type input "25.07.2025 18:59"
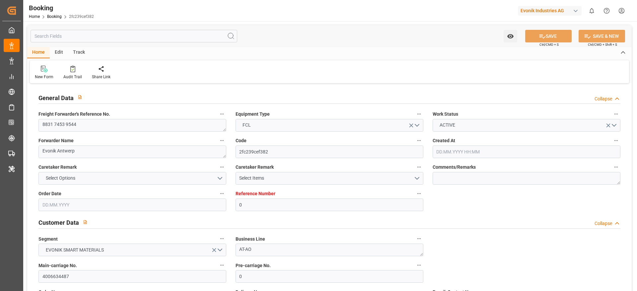
type input "15.08.2025 04:00"
type input "15.08.2025 10:41"
type input "16.08.2025 03:45"
type input "16.08.2025 17:18"
type input "04.09.2025 09:00"
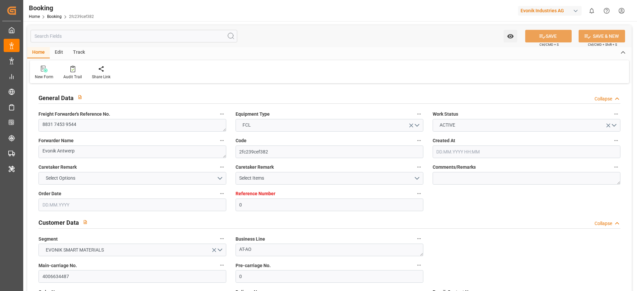
type input "09.09.2025 17:30"
type input "10.09.2025 12:02"
type input "29.09.2025 15:00"
type input "06.10.2025 17:00"
type input "07.10.2025 02:08"
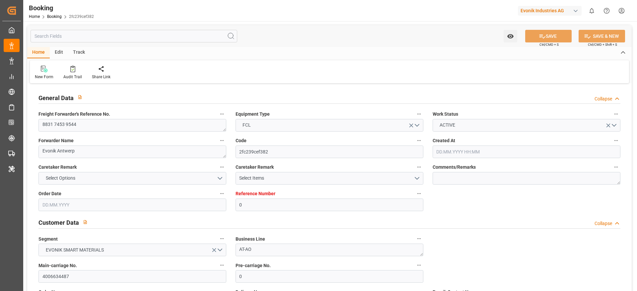
type input "11.10.2025 02:08"
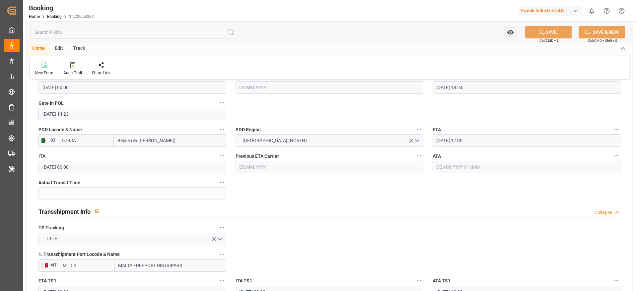
scroll to position [647, 0]
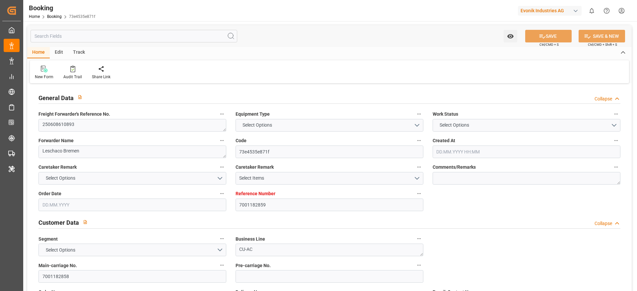
type input "7001182859"
type input "9839210"
type input "CMACGM"
type input "CMA CGM Group"
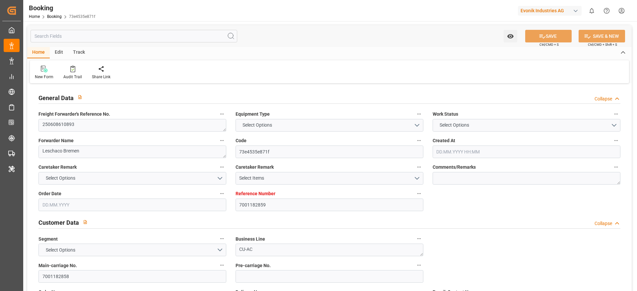
type input "NLRTM"
type input "JPOSA"
type input "CNQDG"
type input "0"
type input "NLRTM"
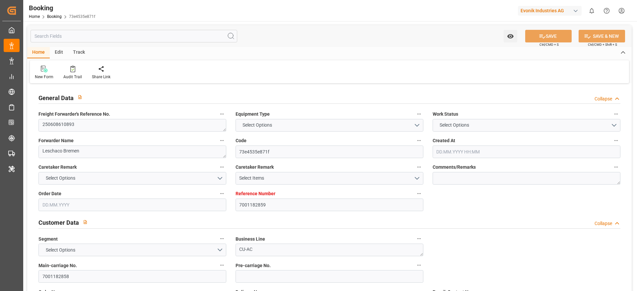
type input "JPOSA"
type input "9894997"
type input "30.05.2025 06:01"
type input "30.05.2025"
type input "02.08.2025"
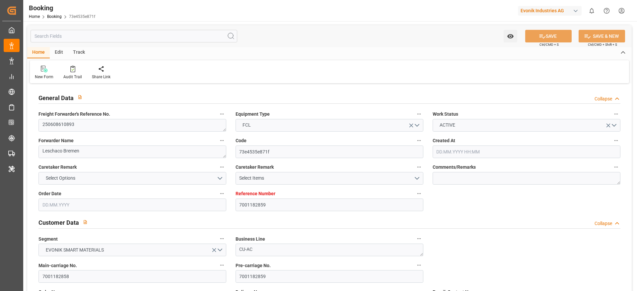
type input "05.06.2025"
type input "05.06.2025 00:00"
type input "02.06.2025"
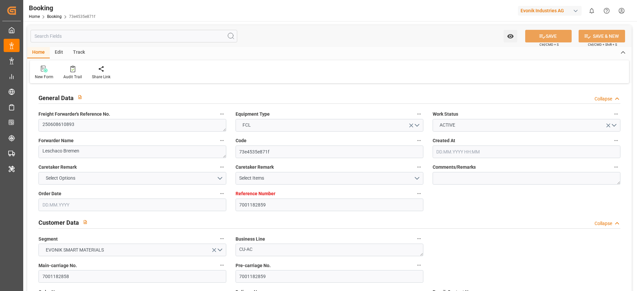
type input "19.06.2025 09:39"
type input "19.06.2025 00:00"
type input "19.06.2025 15:04"
type input "16.06.2025 20:21"
type input "03.09.2025 00:00"
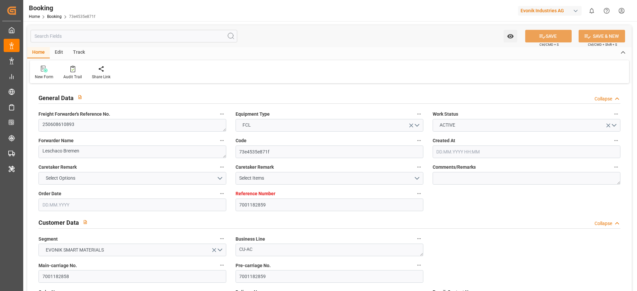
type input "02.08.2025 00:00"
type input "16.08.2025 14:00"
type input "24.08.2025 00:00"
type input "18.08.2025 07:24"
type input "21.08.2025 05:30"
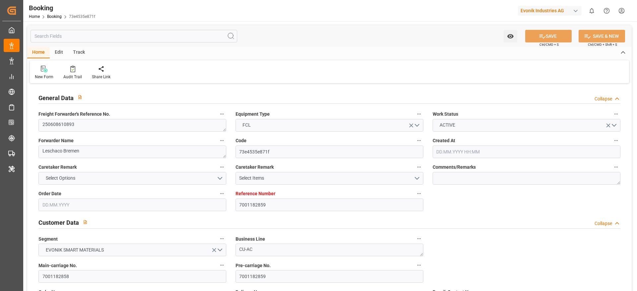
type input "26.08.2025 00:00"
type input "15.07.2025"
type input "18.08.2025 21:57"
type input "18.08.2025"
type input "05.06.2025 12:30"
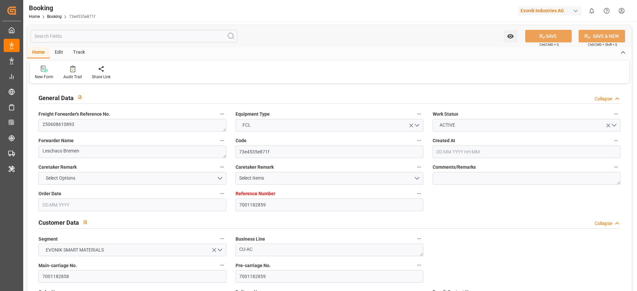
type input "19.06.2025 03:02"
type input "19.06.2025 09:39"
type input "19.06.2025 16:31"
type input "16.08.2025 14:00"
type input "17.08.2025 23:16"
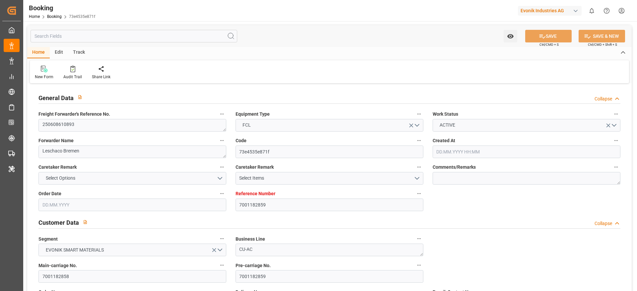
type input "18.08.2025 10:07"
type input "18.08.2025 01:48"
type input "21.08.2025 05:30"
type input "03.10.2025 00:00"
type input "03.10.2025 08:38"
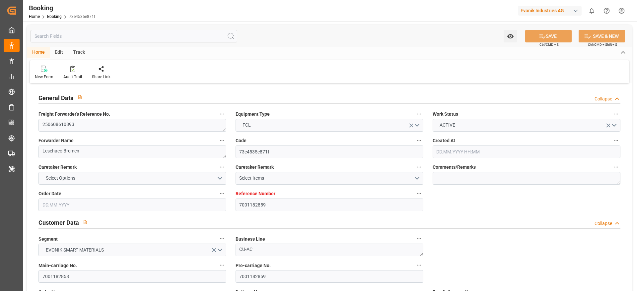
type input "07.10.2025 08:38"
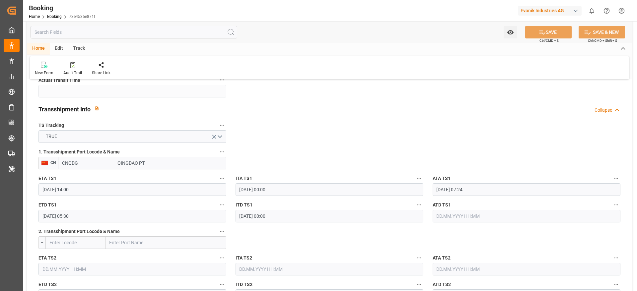
scroll to position [697, 0]
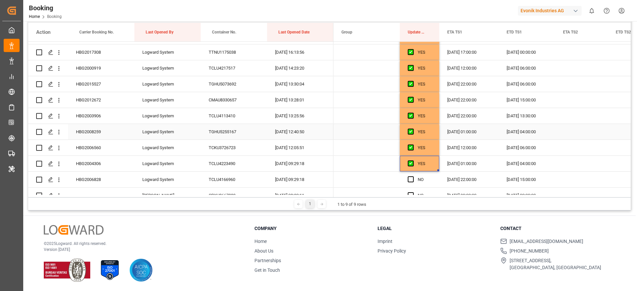
scroll to position [1095, 0]
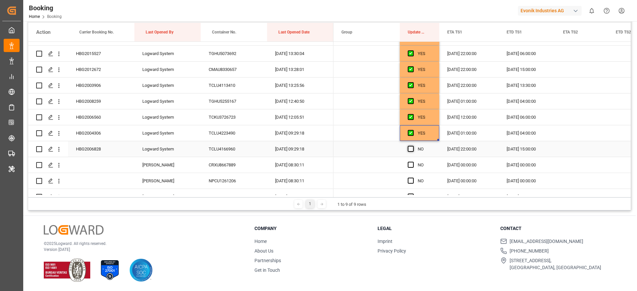
click at [412, 149] on span "Press SPACE to select this row." at bounding box center [411, 149] width 6 height 6
click at [413, 146] on input "Press SPACE to select this row." at bounding box center [413, 146] width 0 height 0
click at [408, 167] on span "Press SPACE to select this row." at bounding box center [411, 165] width 6 height 6
click at [413, 162] on input "Press SPACE to select this row." at bounding box center [413, 162] width 0 height 0
click at [409, 179] on span "Press SPACE to select this row." at bounding box center [411, 181] width 6 height 6
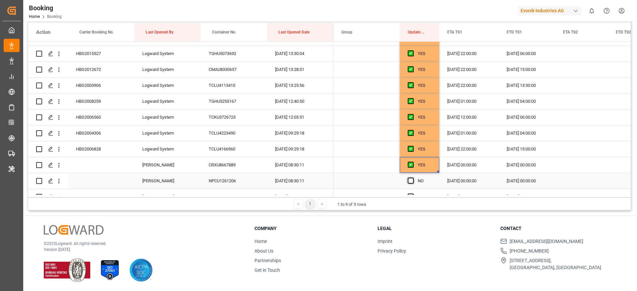
click at [413, 178] on input "Press SPACE to select this row." at bounding box center [413, 178] width 0 height 0
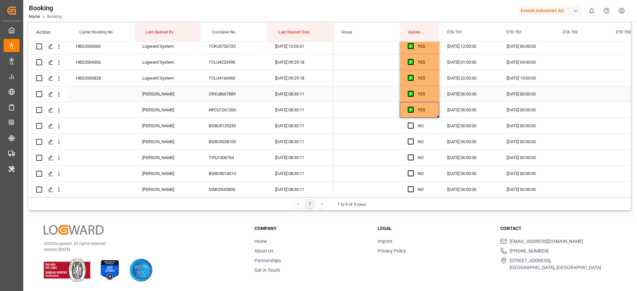
scroll to position [1195, 0]
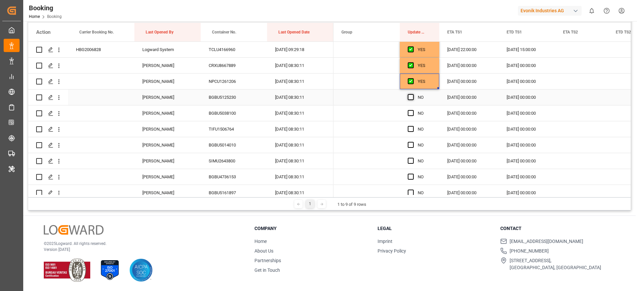
drag, startPoint x: 413, startPoint y: 100, endPoint x: 412, endPoint y: 113, distance: 13.3
click at [413, 99] on span "Press SPACE to select this row." at bounding box center [411, 97] width 6 height 6
click at [413, 94] on input "Press SPACE to select this row." at bounding box center [413, 94] width 0 height 0
click at [411, 114] on span "Press SPACE to select this row." at bounding box center [411, 113] width 6 height 6
click at [413, 110] on input "Press SPACE to select this row." at bounding box center [413, 110] width 0 height 0
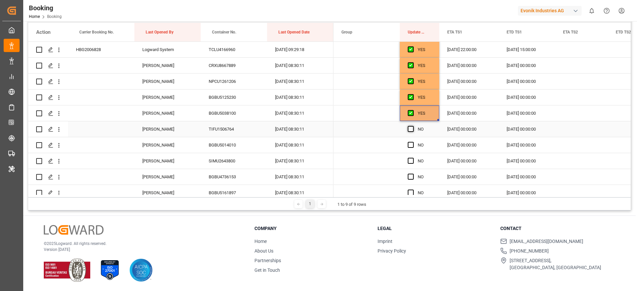
click at [410, 131] on span "Press SPACE to select this row." at bounding box center [411, 129] width 6 height 6
click at [413, 126] on input "Press SPACE to select this row." at bounding box center [413, 126] width 0 height 0
click at [408, 146] on span "Press SPACE to select this row." at bounding box center [411, 145] width 6 height 6
click at [413, 142] on input "Press SPACE to select this row." at bounding box center [413, 142] width 0 height 0
click at [411, 162] on span "Press SPACE to select this row." at bounding box center [411, 161] width 6 height 6
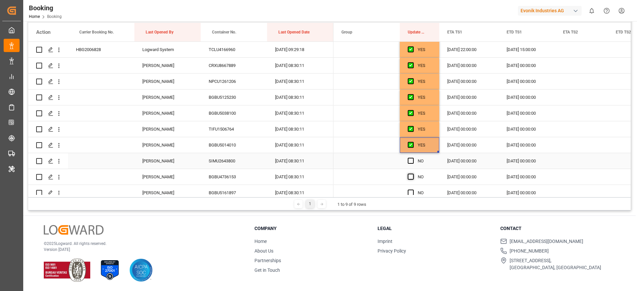
click at [413, 158] on input "Press SPACE to select this row." at bounding box center [413, 158] width 0 height 0
click at [409, 173] on div "Press SPACE to select this row." at bounding box center [413, 177] width 10 height 15
click at [410, 176] on span "Press SPACE to select this row." at bounding box center [411, 177] width 6 height 6
click at [413, 174] on input "Press SPACE to select this row." at bounding box center [413, 174] width 0 height 0
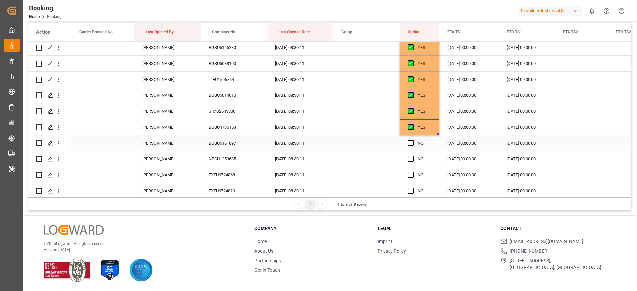
click at [414, 143] on span "Press SPACE to select this row." at bounding box center [411, 143] width 6 height 6
click at [413, 140] on input "Press SPACE to select this row." at bounding box center [413, 140] width 0 height 0
click at [413, 159] on span "Press SPACE to select this row." at bounding box center [411, 159] width 6 height 6
click at [413, 156] on input "Press SPACE to select this row." at bounding box center [413, 156] width 0 height 0
click at [409, 178] on span "Press SPACE to select this row." at bounding box center [411, 175] width 6 height 6
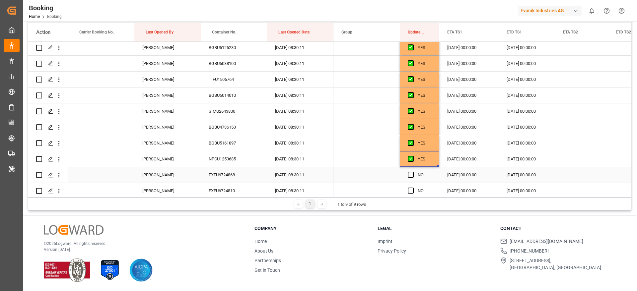
click at [413, 172] on input "Press SPACE to select this row." at bounding box center [413, 172] width 0 height 0
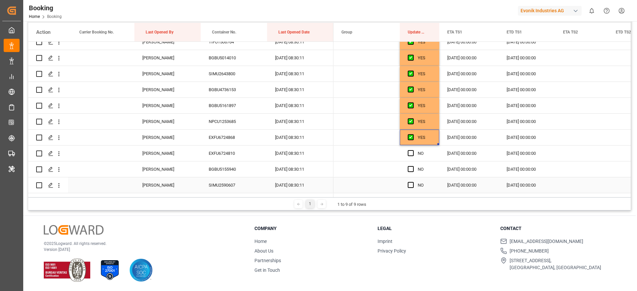
scroll to position [1295, 0]
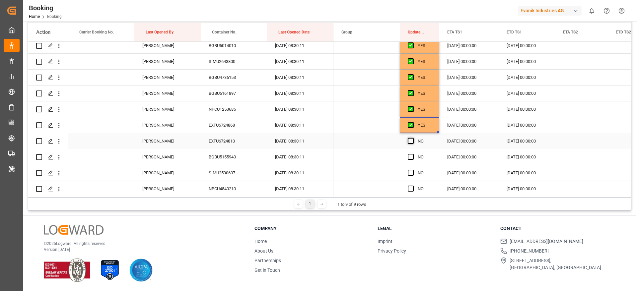
click at [412, 140] on span "Press SPACE to select this row." at bounding box center [411, 141] width 6 height 6
click at [413, 138] on input "Press SPACE to select this row." at bounding box center [413, 138] width 0 height 0
click at [412, 156] on span "Press SPACE to select this row." at bounding box center [411, 157] width 6 height 6
click at [413, 154] on input "Press SPACE to select this row." at bounding box center [413, 154] width 0 height 0
click at [411, 177] on div "Press SPACE to select this row." at bounding box center [413, 173] width 10 height 15
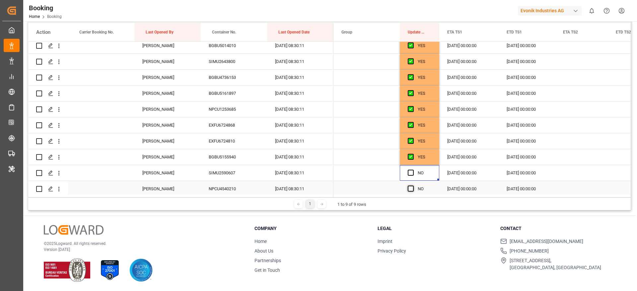
click at [410, 190] on span "Press SPACE to select this row." at bounding box center [411, 189] width 6 height 6
click at [413, 186] on input "Press SPACE to select this row." at bounding box center [413, 186] width 0 height 0
click at [411, 173] on span "Press SPACE to select this row." at bounding box center [411, 173] width 6 height 6
click at [413, 170] on input "Press SPACE to select this row." at bounding box center [413, 170] width 0 height 0
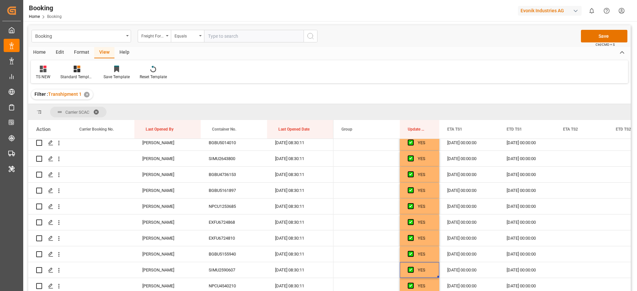
scroll to position [0, 0]
click at [592, 38] on button "Save" at bounding box center [604, 37] width 46 height 13
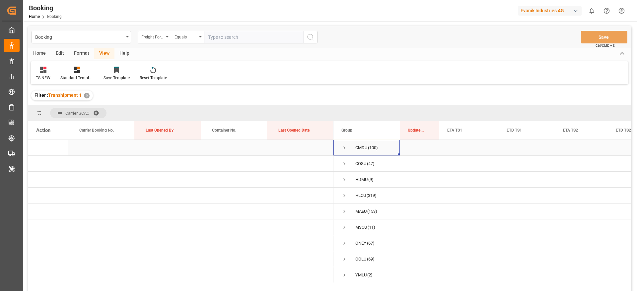
click at [343, 149] on span "Press SPACE to select this row." at bounding box center [345, 148] width 6 height 6
